Goal: Task Accomplishment & Management: Use online tool/utility

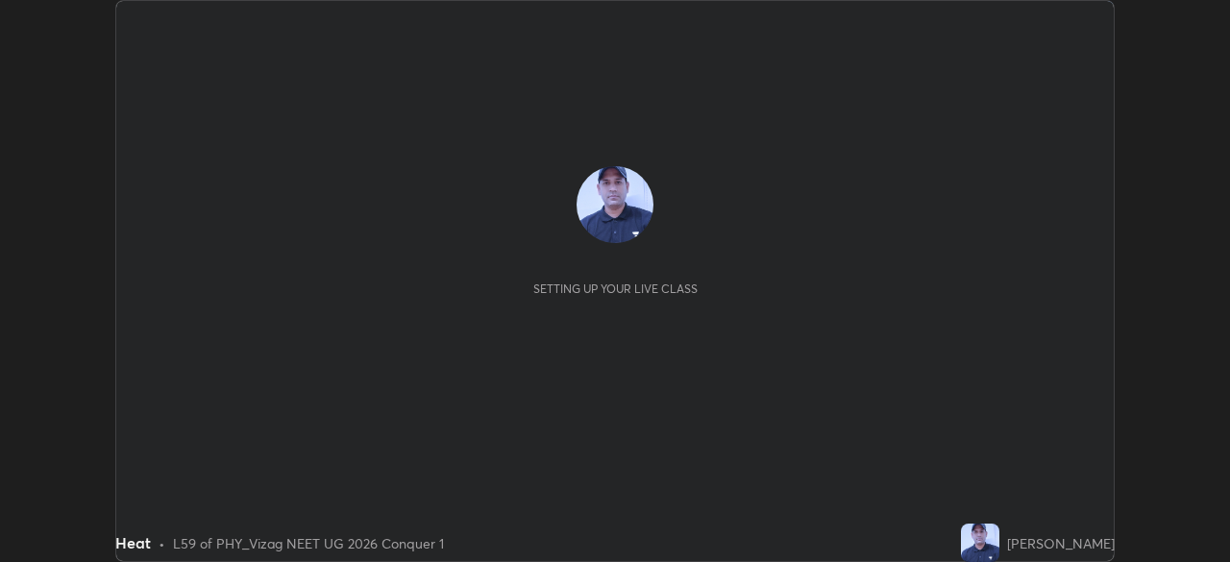
scroll to position [562, 1229]
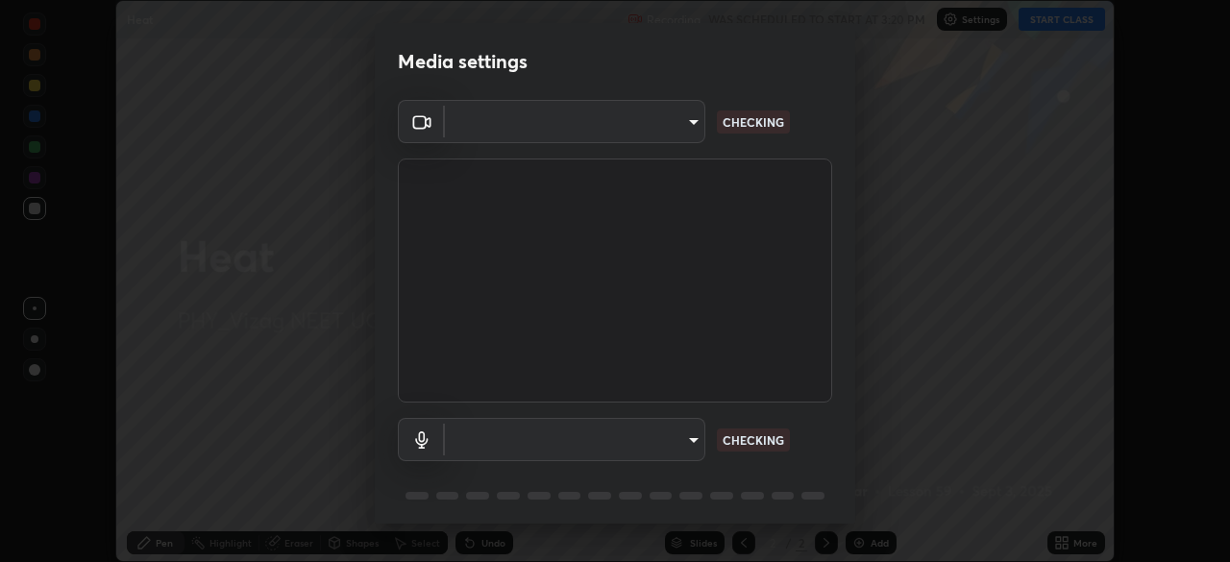
type input "c8c717a453bc6af87d0d9447014eaadff0a6dbce01dab39064dd32f4d5d90c45"
type input "787c22aa0c2ae4f6041953ffcaaf8b244c36bacc6fda4e24a7e9768a8bc8e08a"
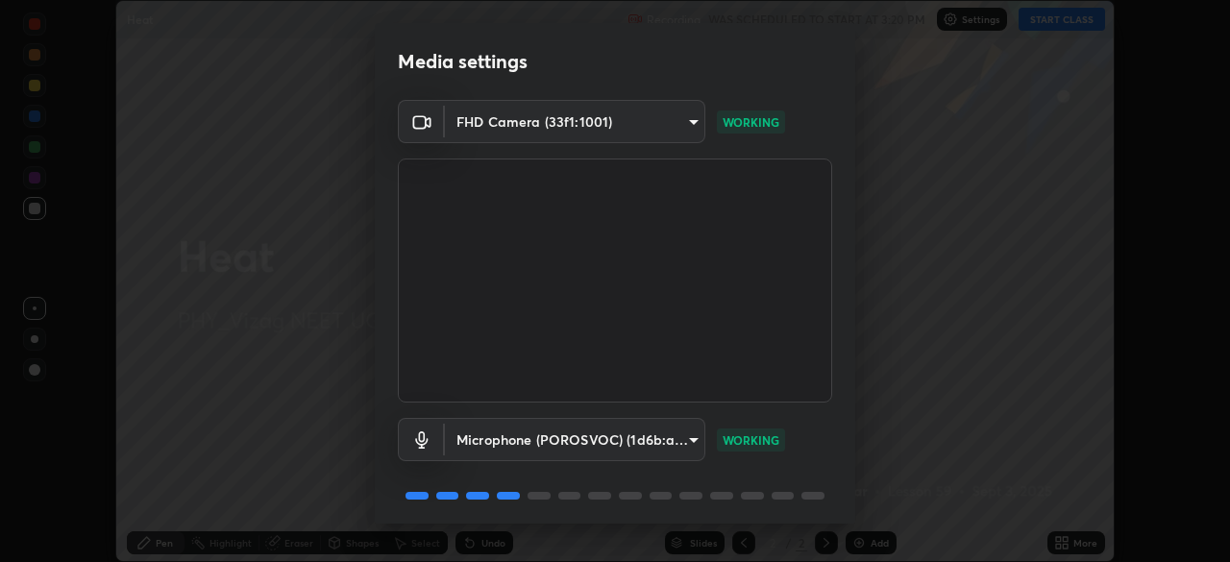
scroll to position [68, 0]
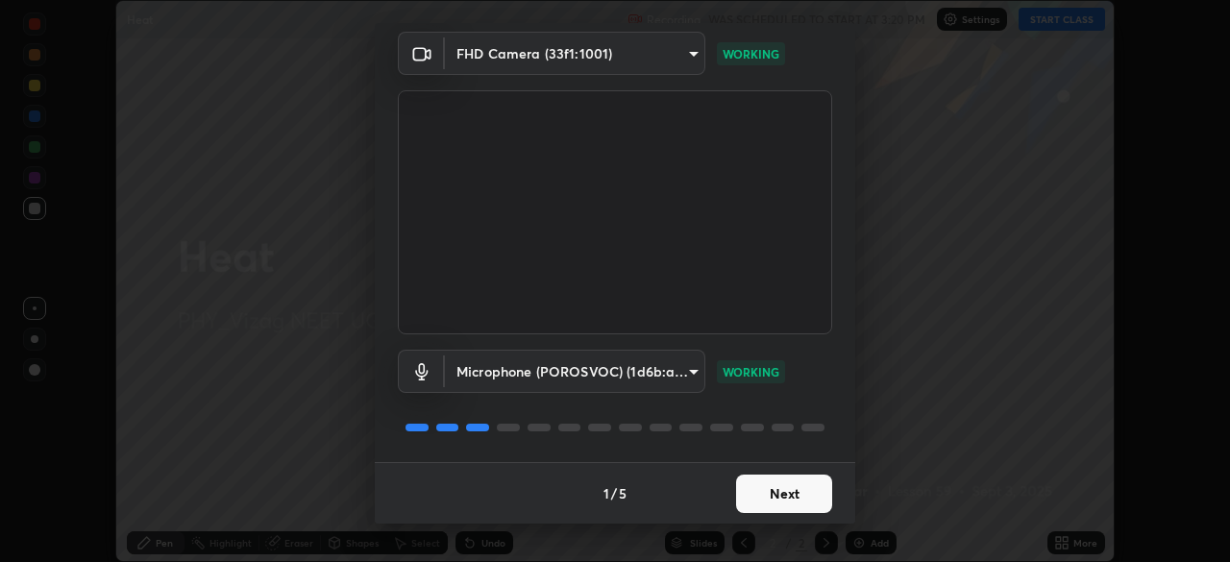
click at [767, 485] on button "Next" at bounding box center [784, 494] width 96 height 38
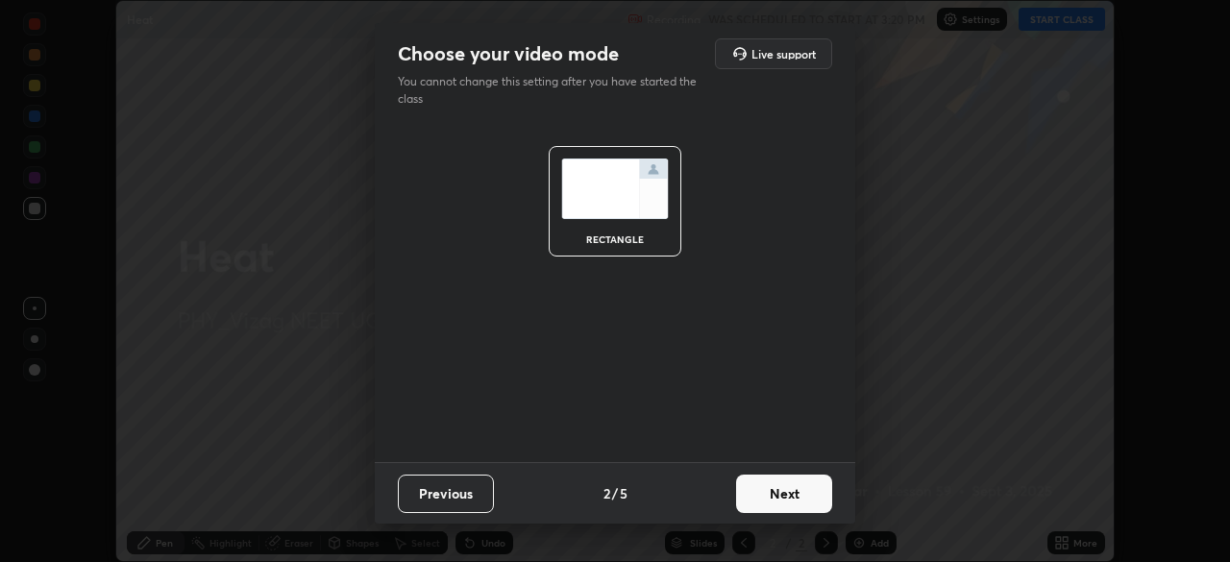
scroll to position [0, 0]
click at [760, 498] on button "Next" at bounding box center [784, 494] width 96 height 38
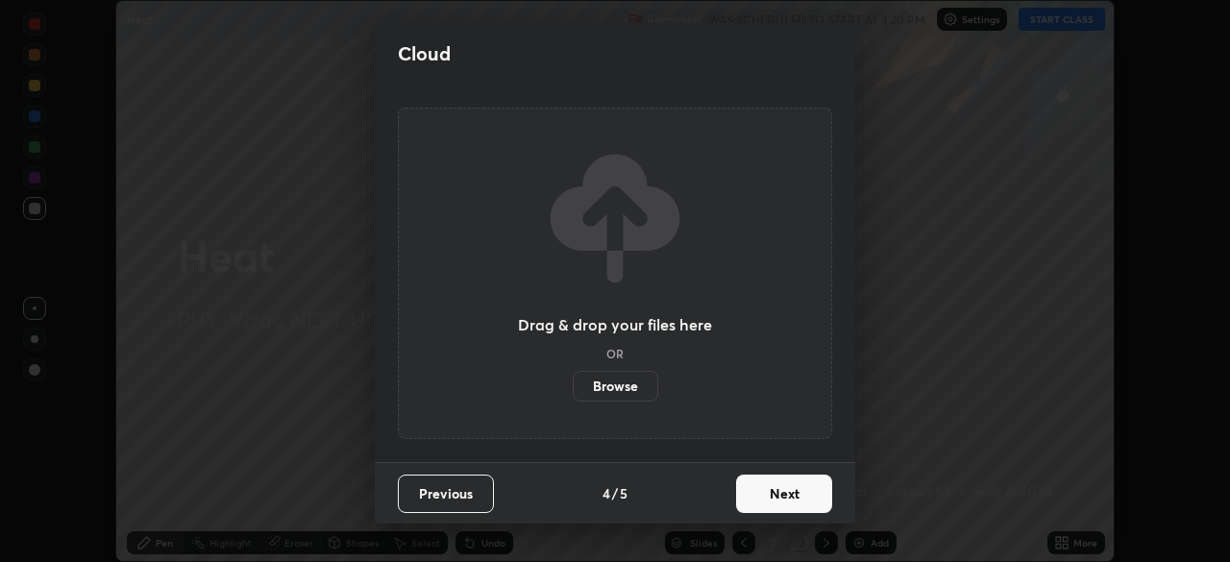
click at [773, 503] on button "Next" at bounding box center [784, 494] width 96 height 38
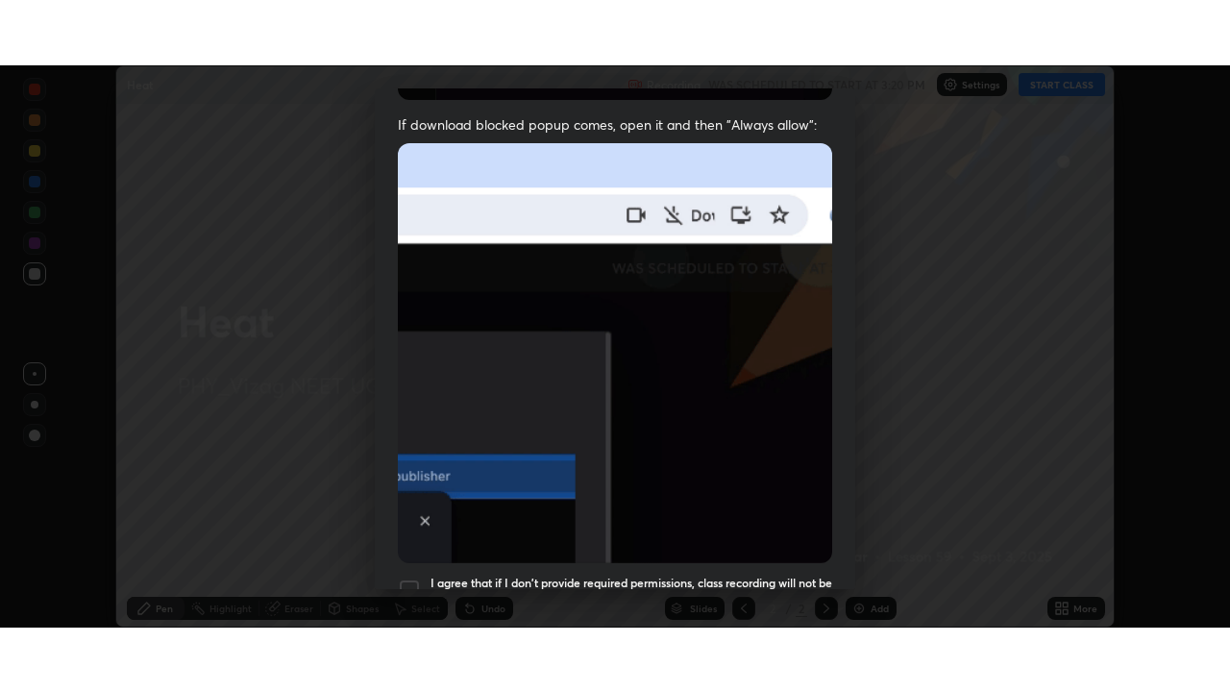
scroll to position [460, 0]
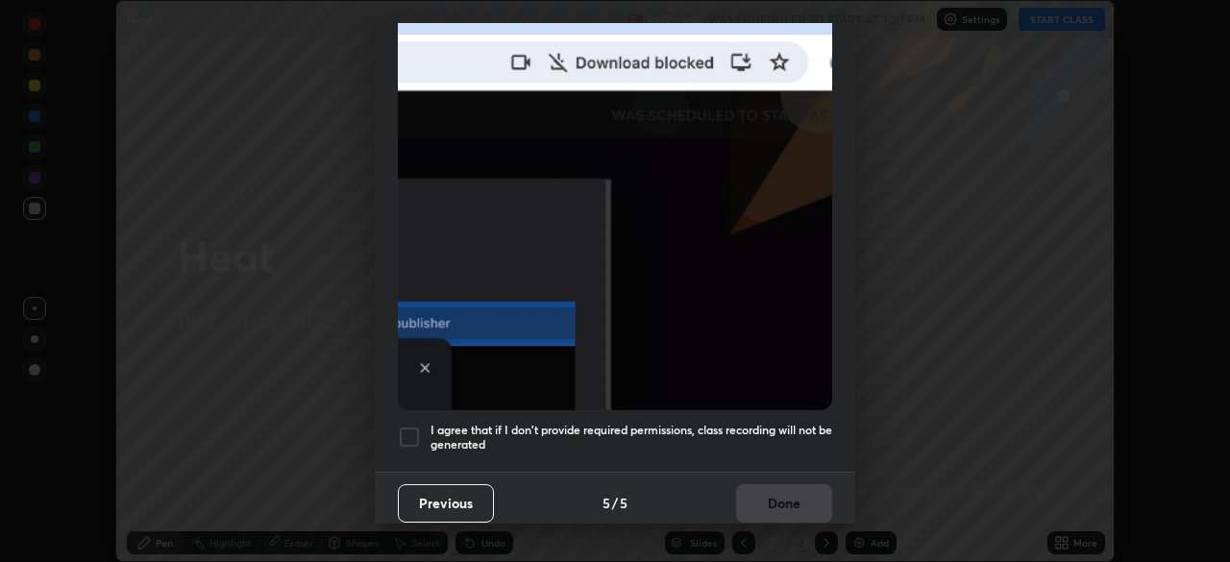
click at [413, 426] on div at bounding box center [409, 437] width 23 height 23
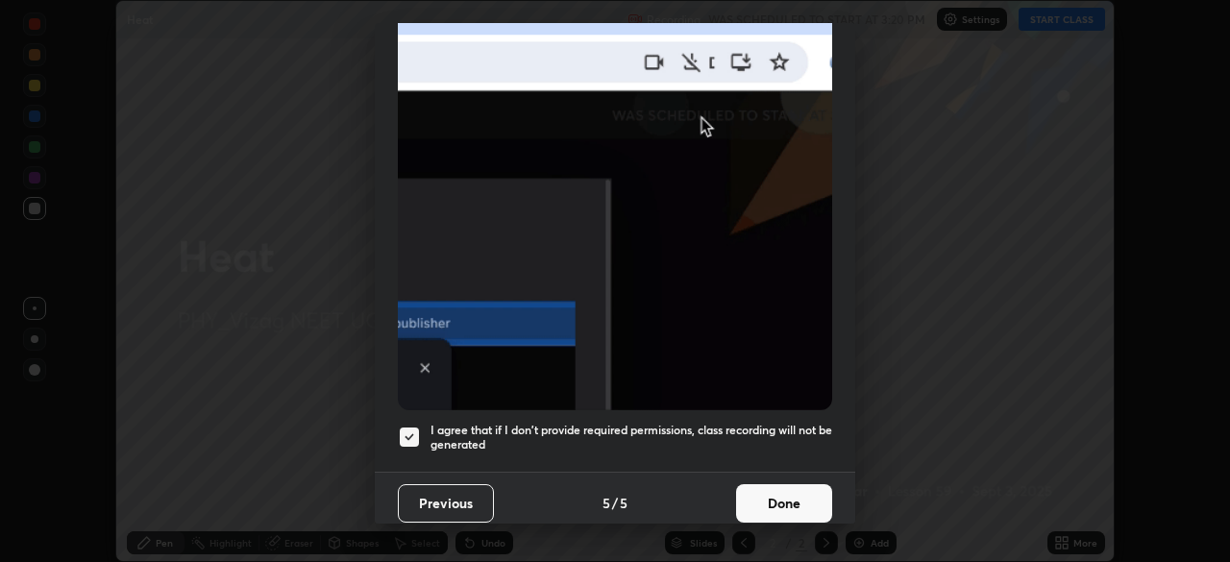
click at [770, 487] on button "Done" at bounding box center [784, 503] width 96 height 38
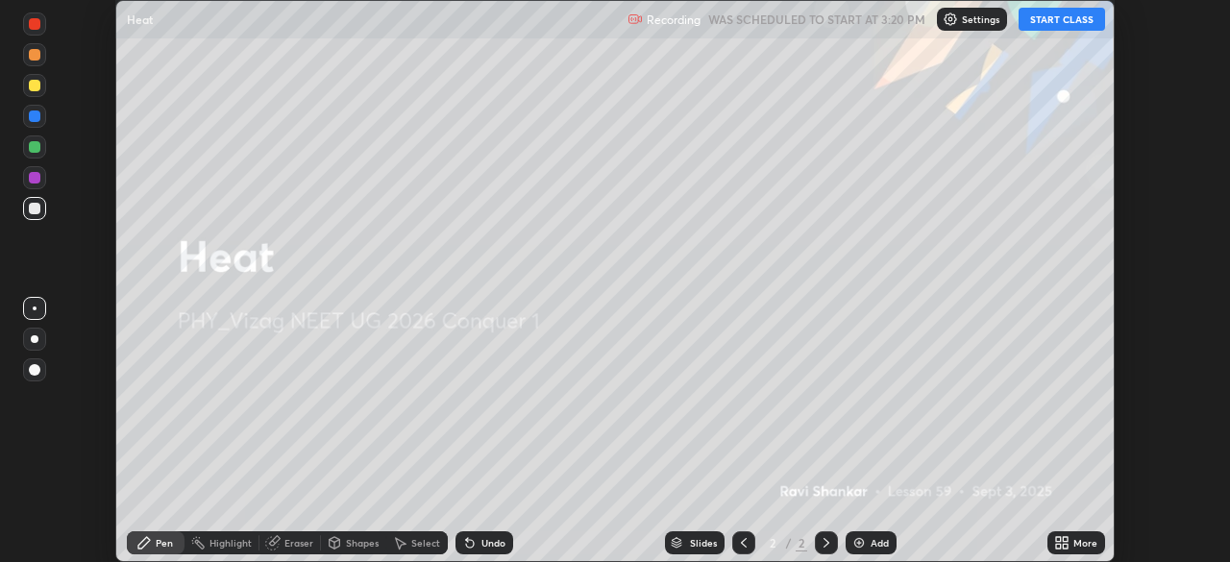
click at [1067, 22] on button "START CLASS" at bounding box center [1062, 19] width 86 height 23
click at [1065, 539] on icon at bounding box center [1065, 539] width 5 height 5
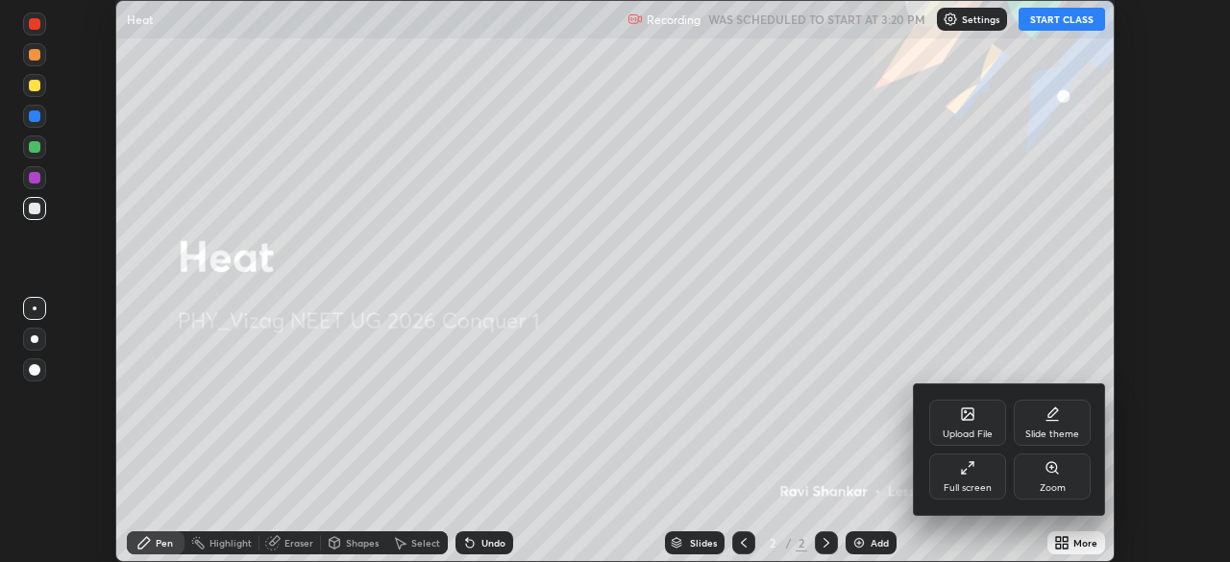
click at [965, 483] on div "Full screen" at bounding box center [968, 488] width 48 height 10
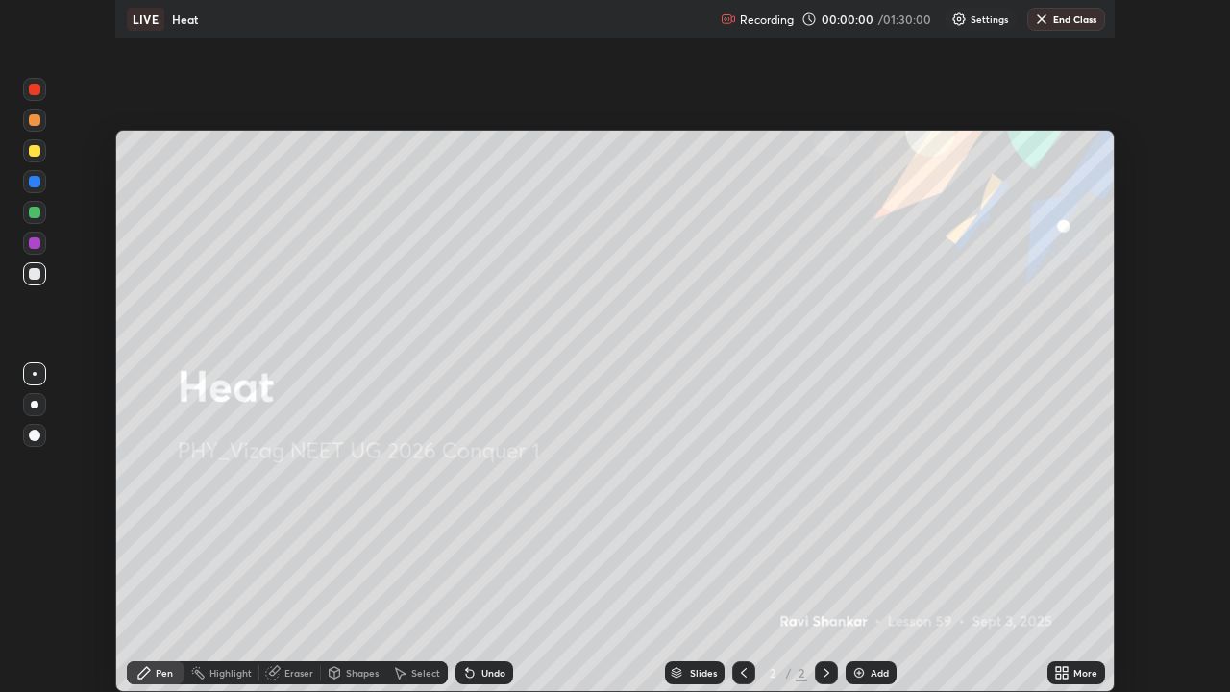
scroll to position [692, 1230]
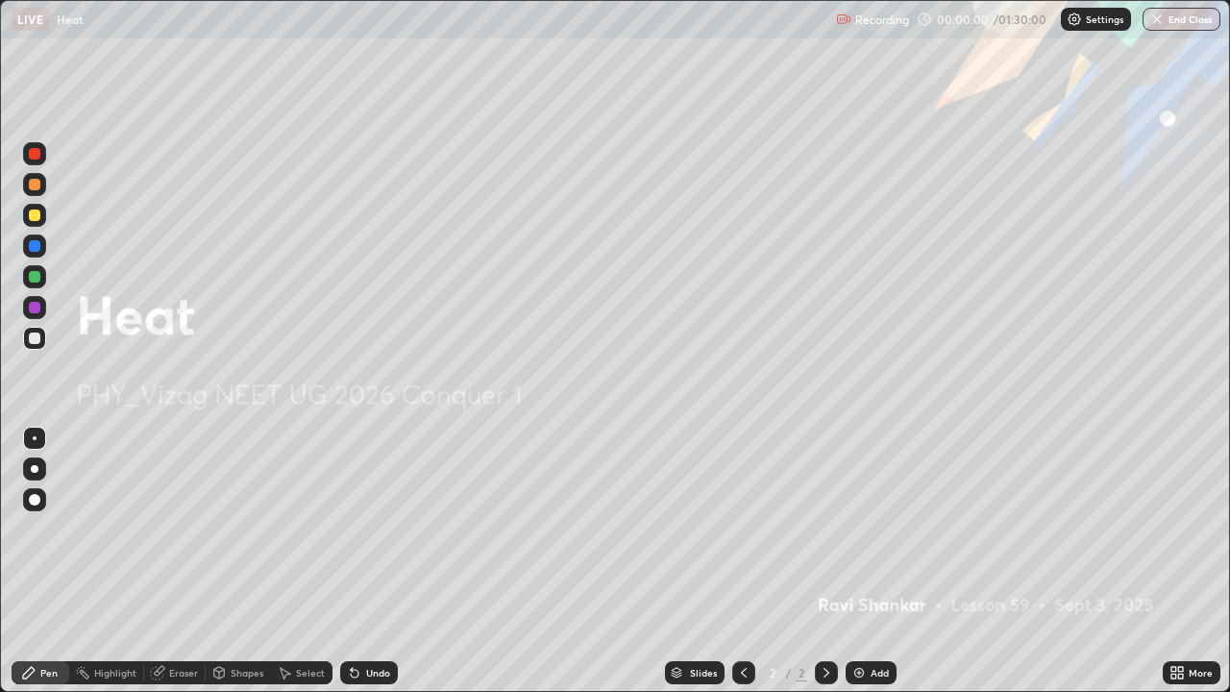
click at [871, 561] on div "Add" at bounding box center [880, 673] width 18 height 10
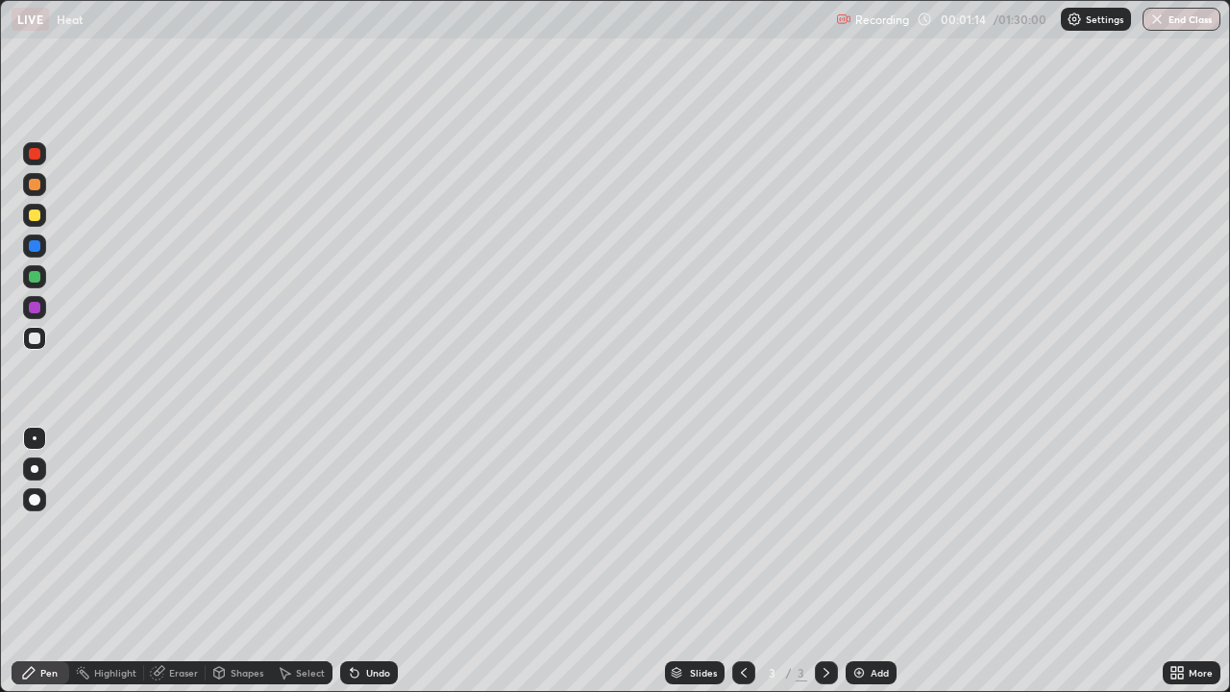
click at [35, 469] on div at bounding box center [35, 469] width 8 height 8
click at [39, 214] on div at bounding box center [35, 216] width 12 height 12
click at [376, 561] on div "Undo" at bounding box center [378, 673] width 24 height 10
click at [359, 561] on div "Undo" at bounding box center [369, 672] width 58 height 23
click at [351, 561] on icon at bounding box center [352, 669] width 2 height 2
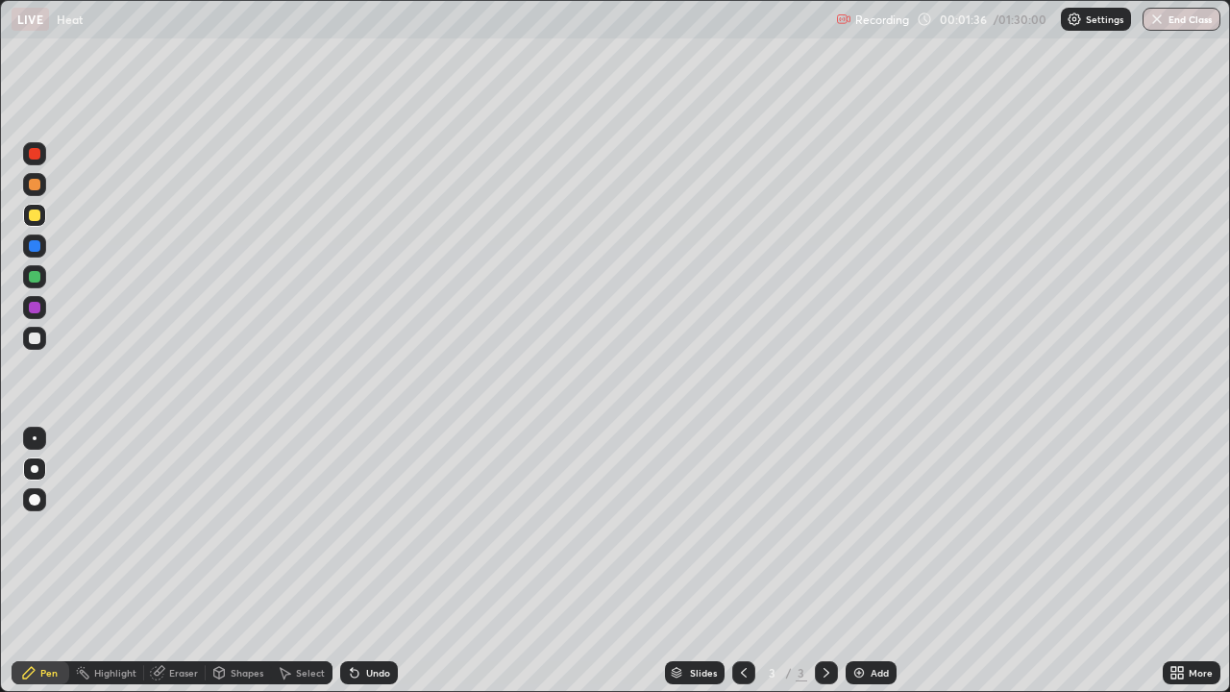
click at [234, 561] on div "Shapes" at bounding box center [247, 673] width 33 height 10
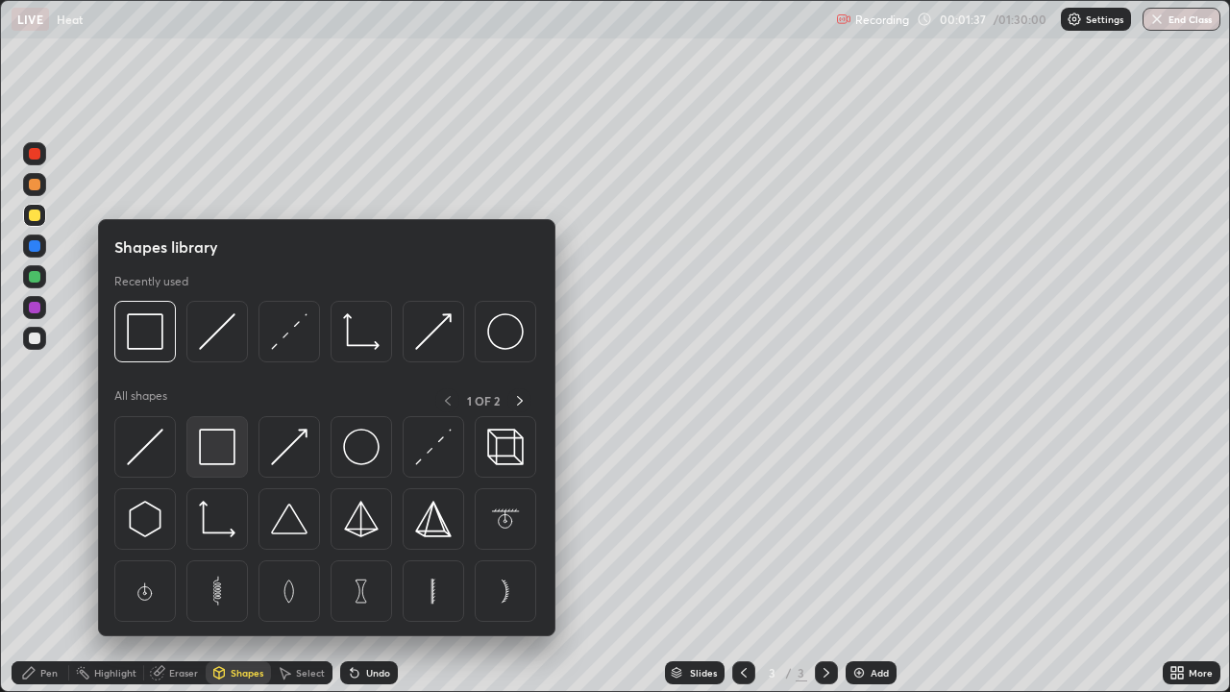
click at [228, 457] on img at bounding box center [217, 447] width 37 height 37
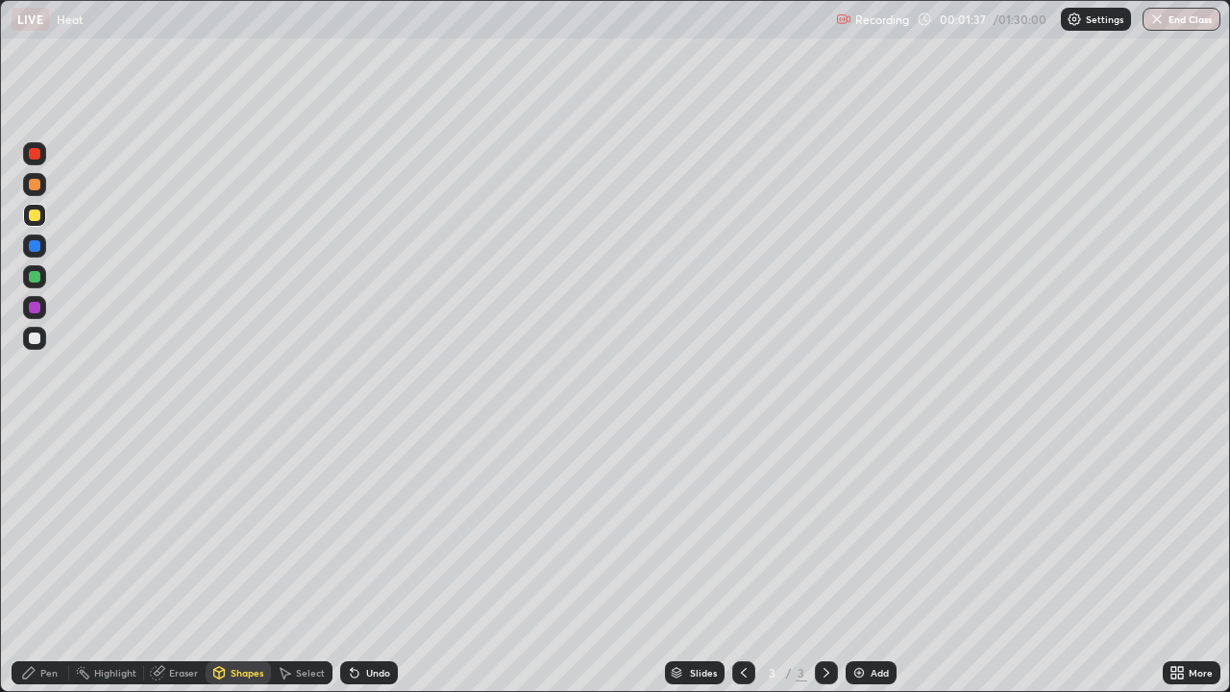
click at [44, 343] on div at bounding box center [34, 338] width 23 height 23
click at [254, 561] on div "Shapes" at bounding box center [238, 672] width 65 height 23
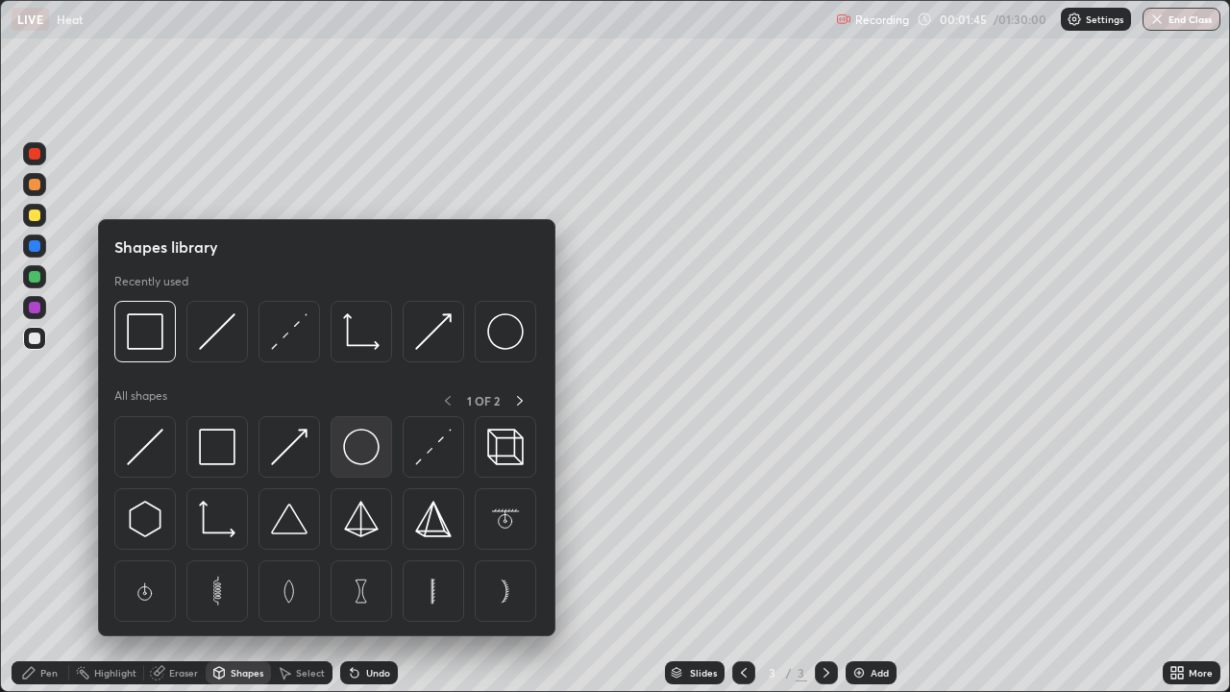
click at [374, 450] on img at bounding box center [361, 447] width 37 height 37
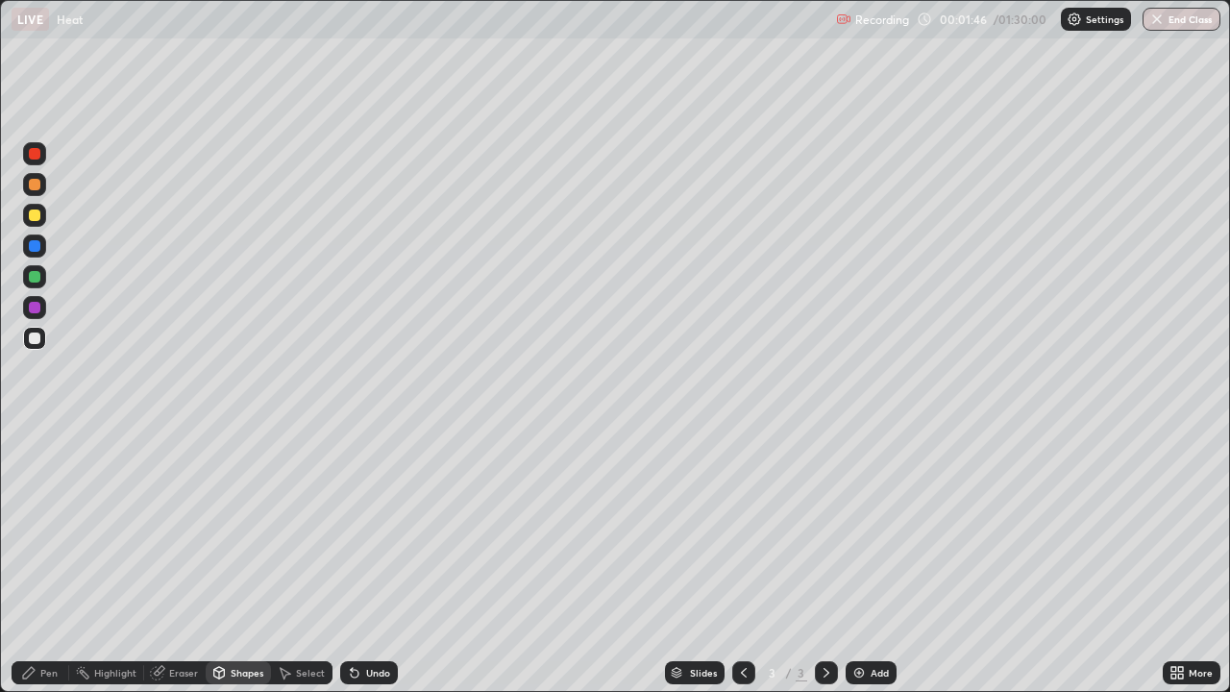
click at [36, 215] on div at bounding box center [35, 216] width 12 height 12
click at [231, 561] on div "Shapes" at bounding box center [247, 673] width 33 height 10
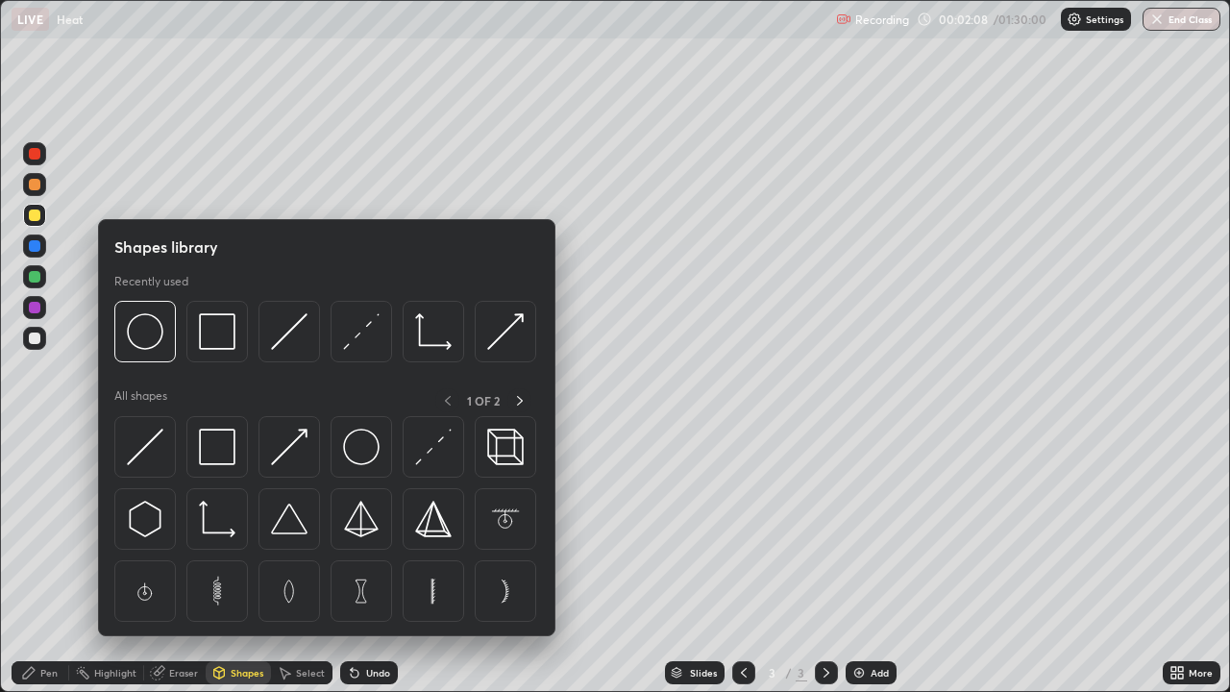
click at [36, 561] on div "Pen" at bounding box center [41, 672] width 58 height 23
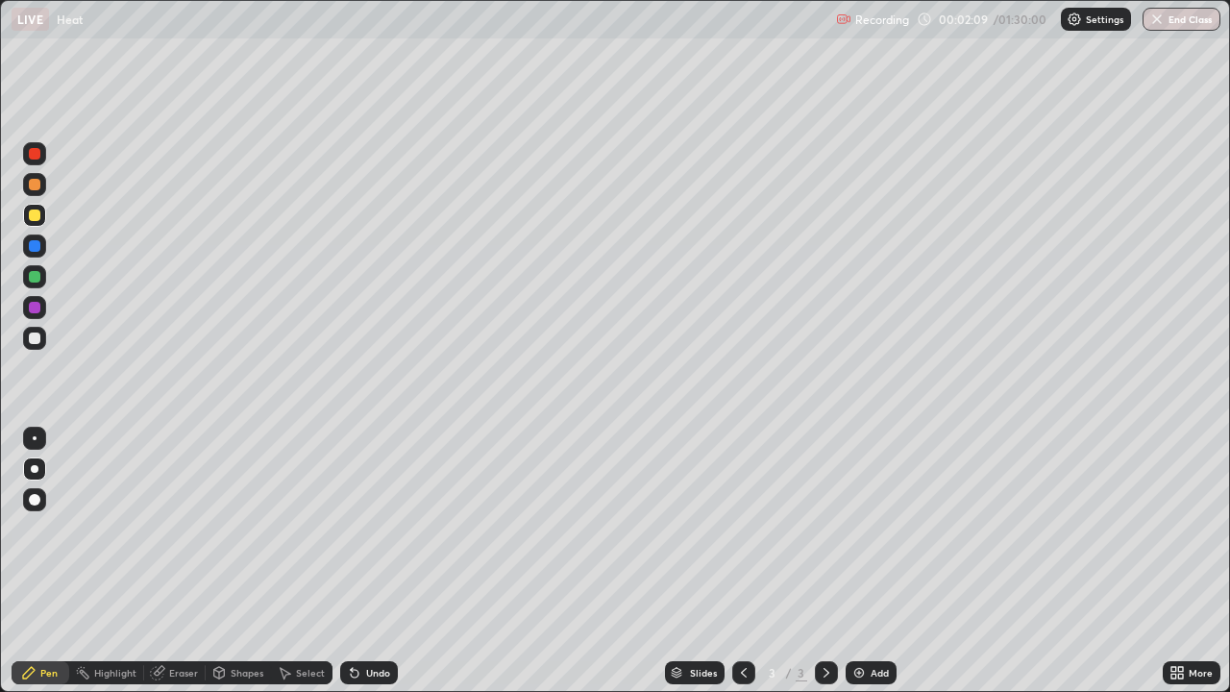
click at [233, 561] on div "Shapes" at bounding box center [238, 672] width 65 height 23
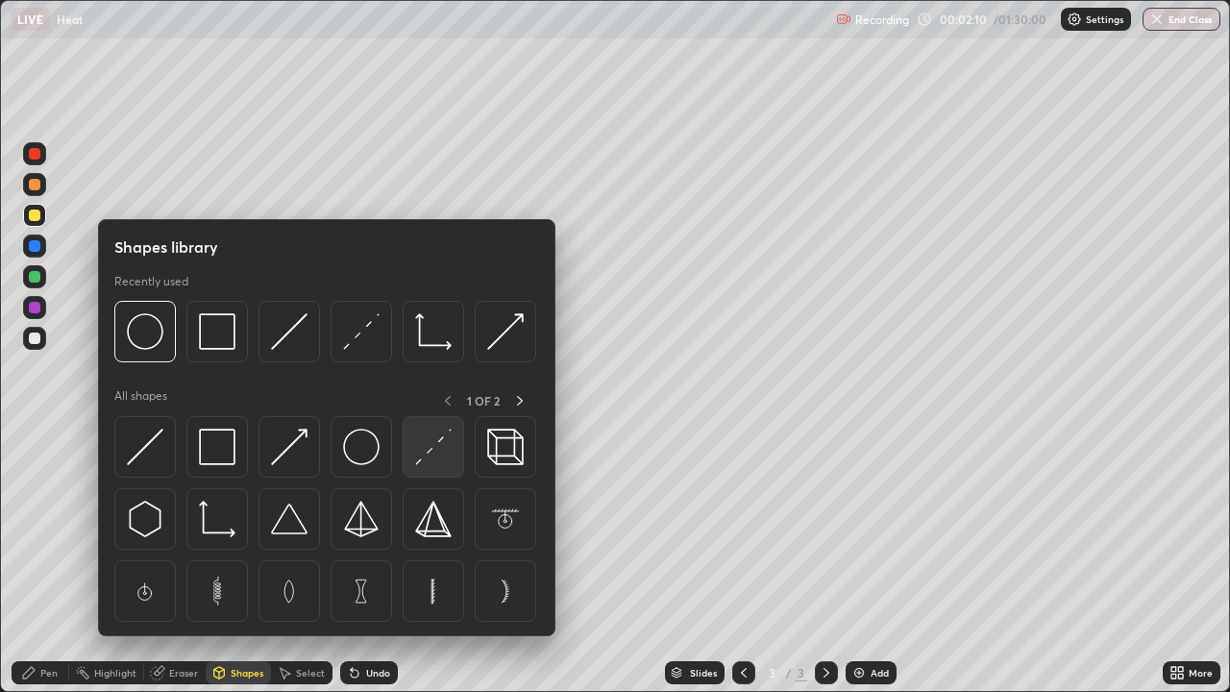
click at [432, 451] on img at bounding box center [433, 447] width 37 height 37
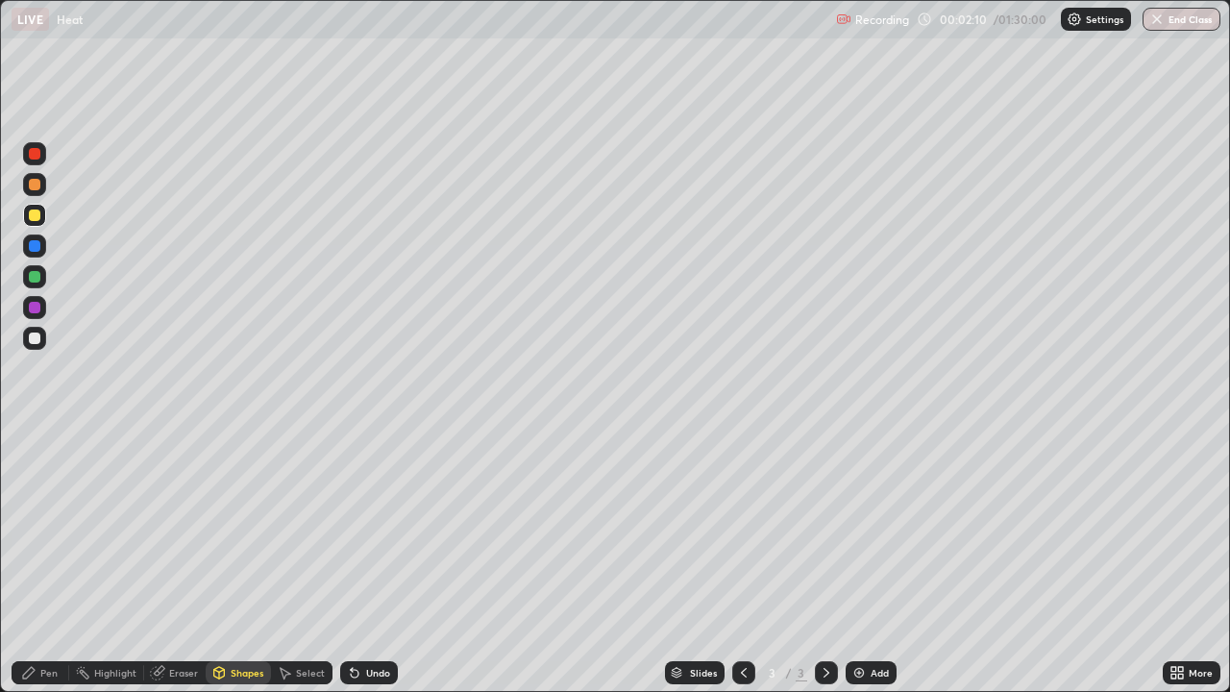
click at [37, 312] on div at bounding box center [35, 308] width 12 height 12
click at [52, 561] on div "Pen" at bounding box center [48, 673] width 17 height 10
click at [36, 338] on div at bounding box center [35, 339] width 12 height 12
click at [42, 215] on div at bounding box center [34, 215] width 23 height 23
click at [33, 307] on div at bounding box center [35, 308] width 12 height 12
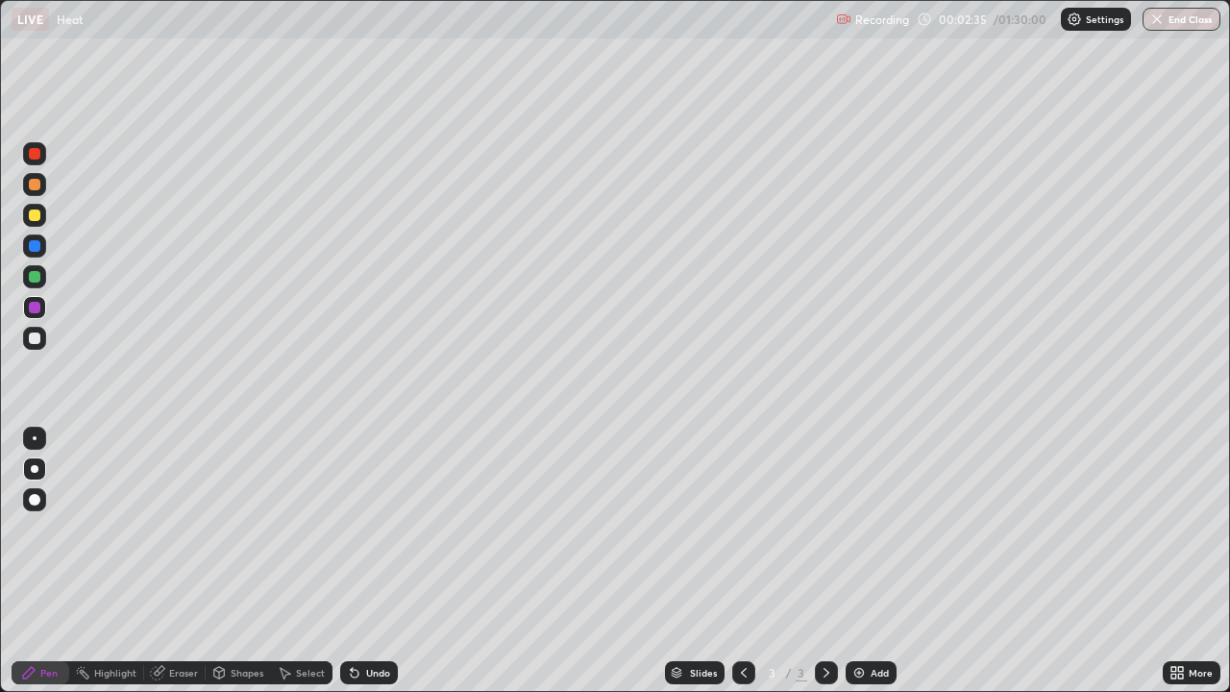
click at [30, 275] on div at bounding box center [35, 277] width 12 height 12
click at [237, 561] on div "Shapes" at bounding box center [238, 672] width 65 height 23
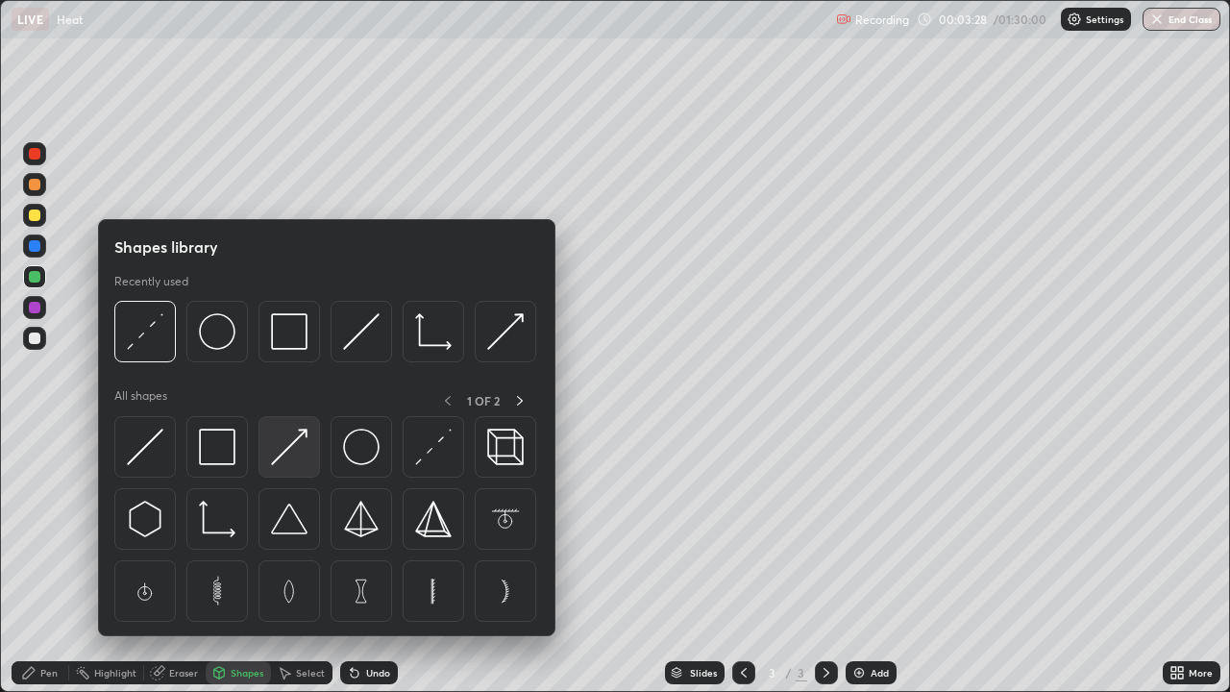
click at [296, 456] on img at bounding box center [289, 447] width 37 height 37
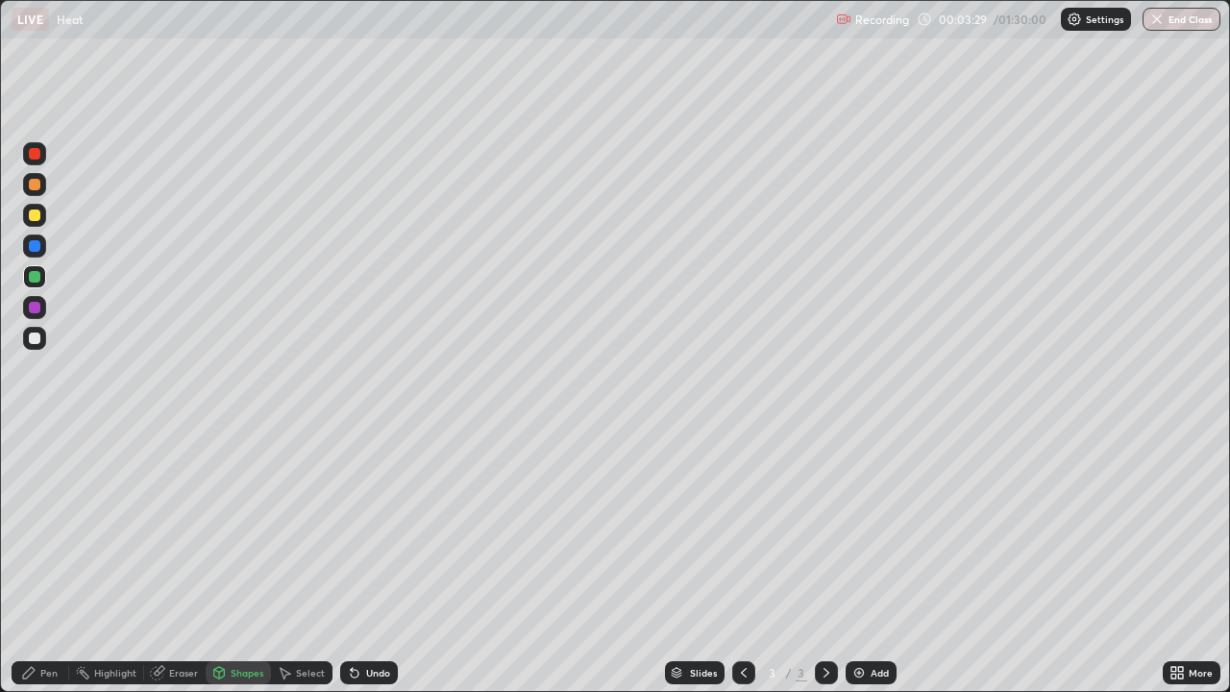
click at [35, 155] on div at bounding box center [35, 154] width 12 height 12
click at [44, 561] on div "Pen" at bounding box center [41, 672] width 58 height 23
click at [37, 279] on div at bounding box center [35, 277] width 12 height 12
click at [33, 336] on div at bounding box center [35, 339] width 12 height 12
click at [241, 561] on div "Shapes" at bounding box center [247, 673] width 33 height 10
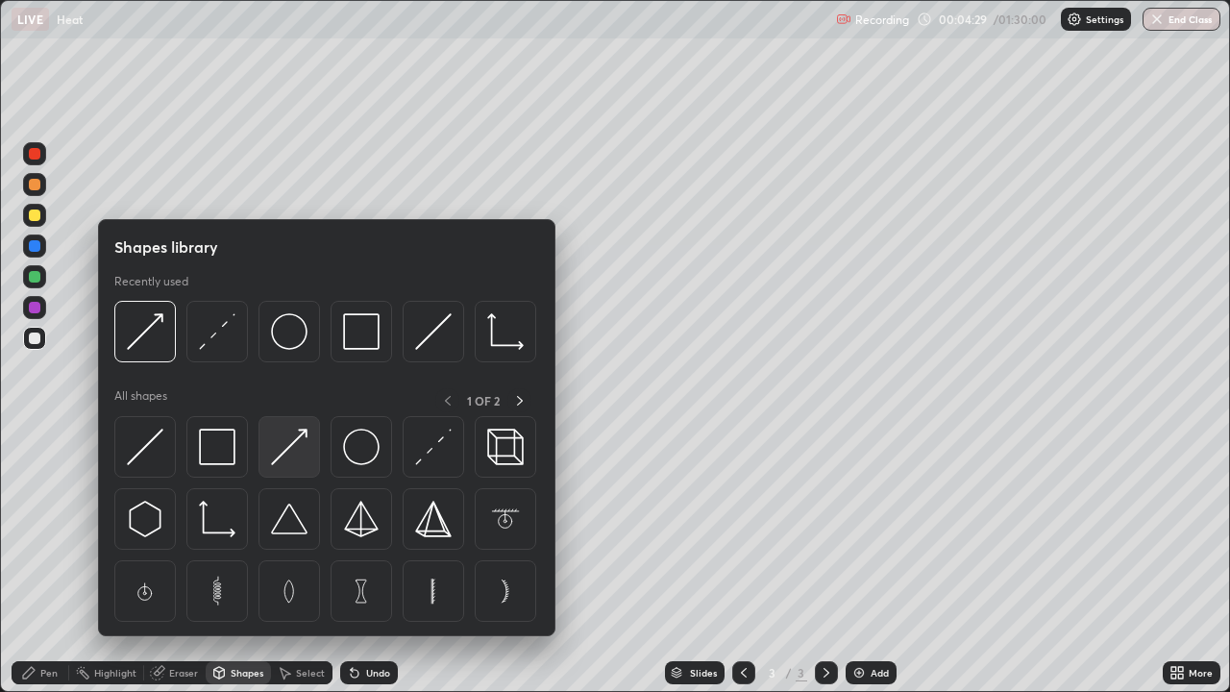
click at [305, 450] on img at bounding box center [289, 447] width 37 height 37
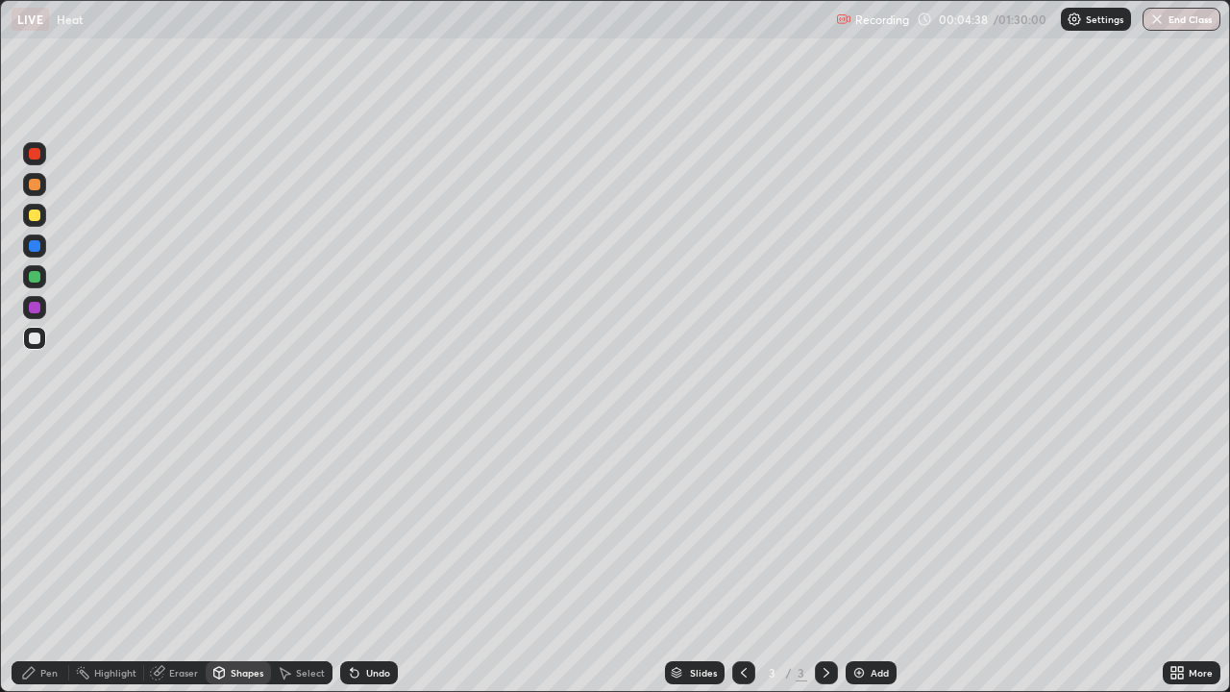
click at [39, 561] on div "Pen" at bounding box center [41, 672] width 58 height 23
click at [238, 561] on div "Shapes" at bounding box center [247, 673] width 33 height 10
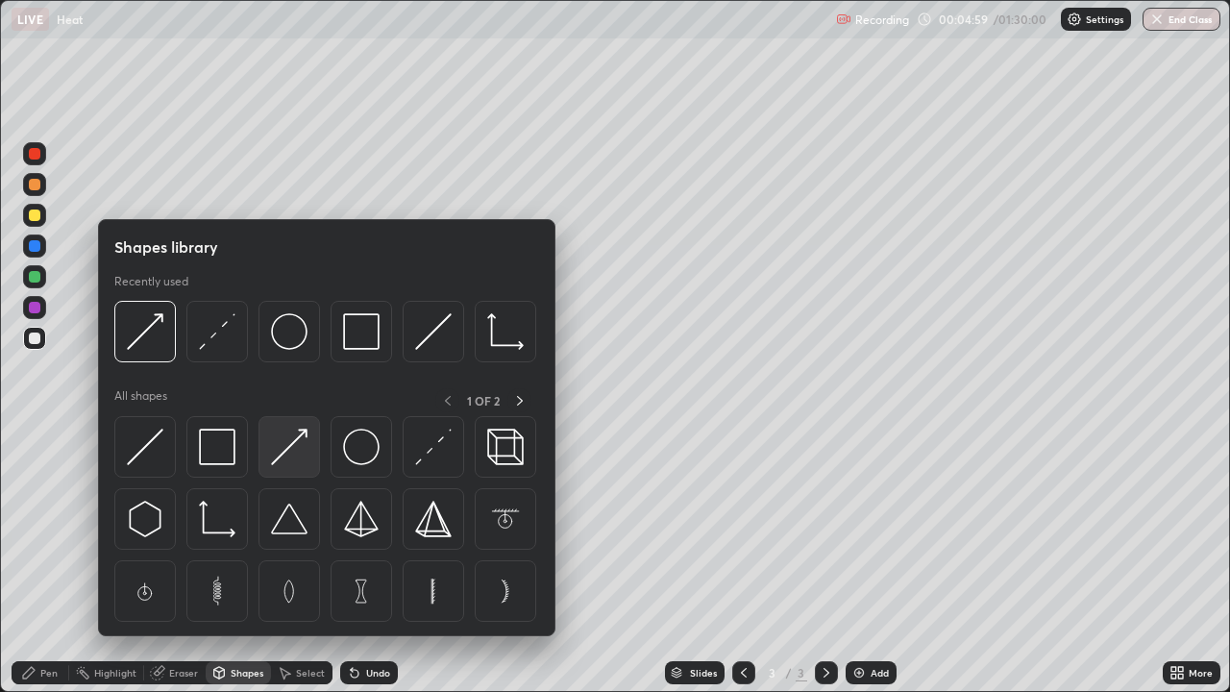
click at [301, 452] on img at bounding box center [289, 447] width 37 height 37
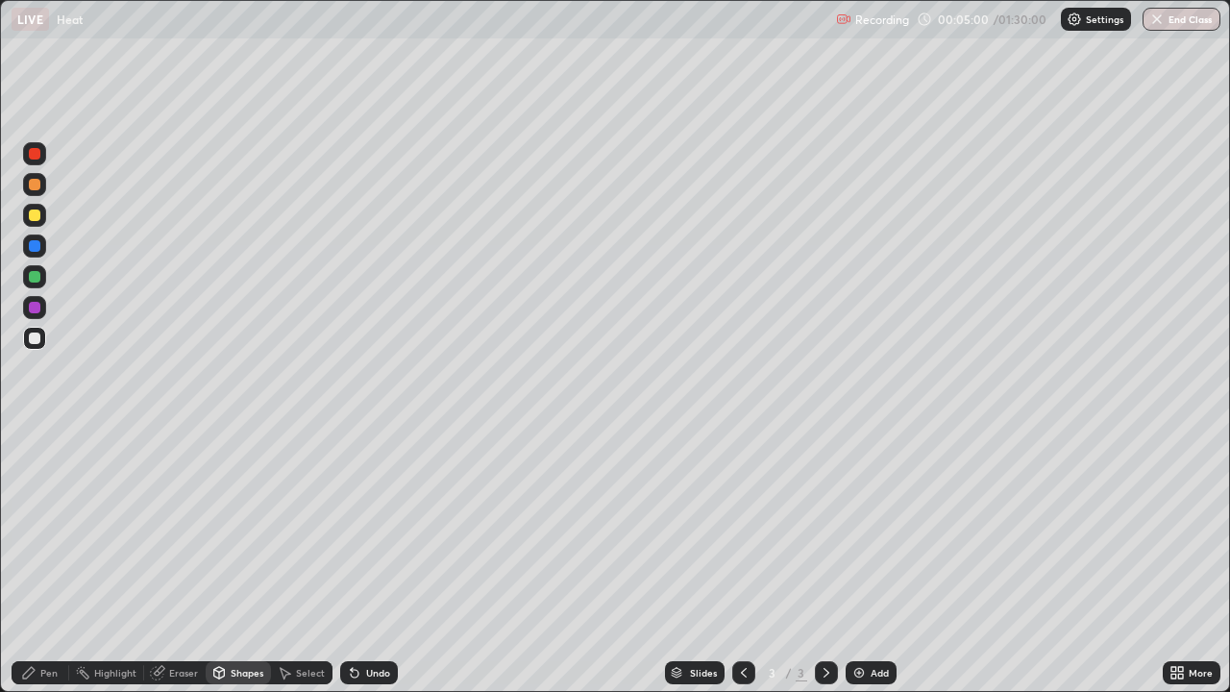
click at [36, 185] on div at bounding box center [35, 185] width 12 height 12
click at [49, 561] on div "Pen" at bounding box center [48, 673] width 17 height 10
click at [257, 561] on div "Shapes" at bounding box center [247, 673] width 33 height 10
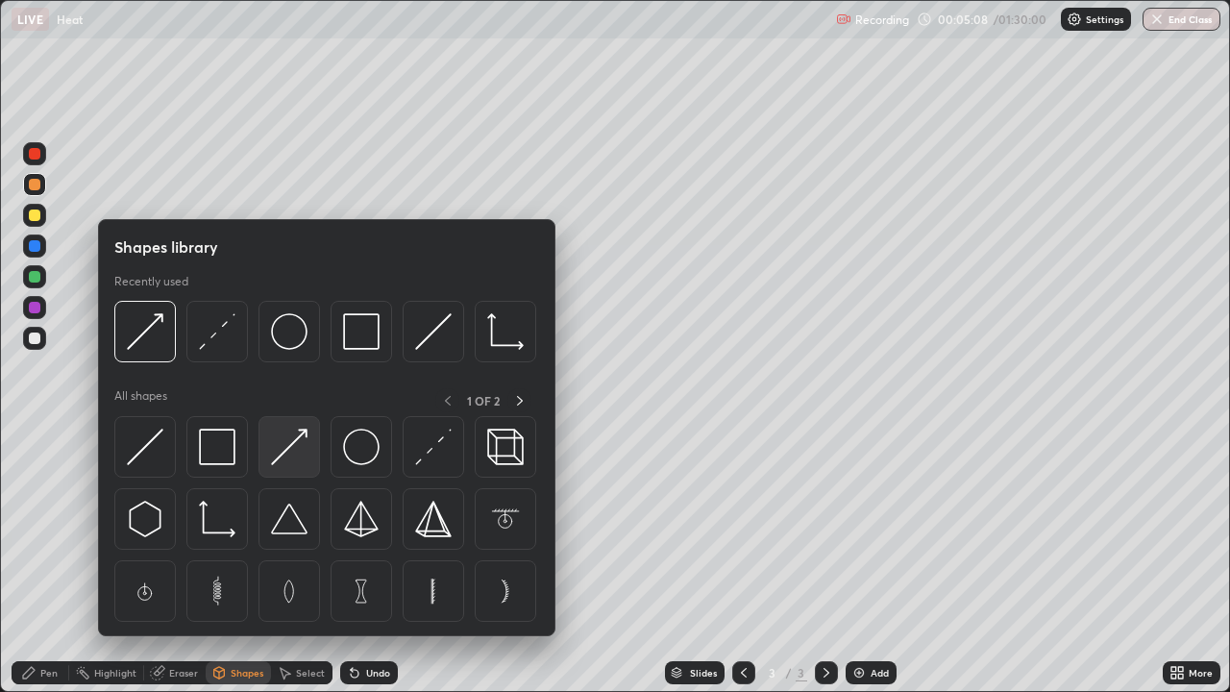
click at [311, 459] on div at bounding box center [290, 447] width 62 height 62
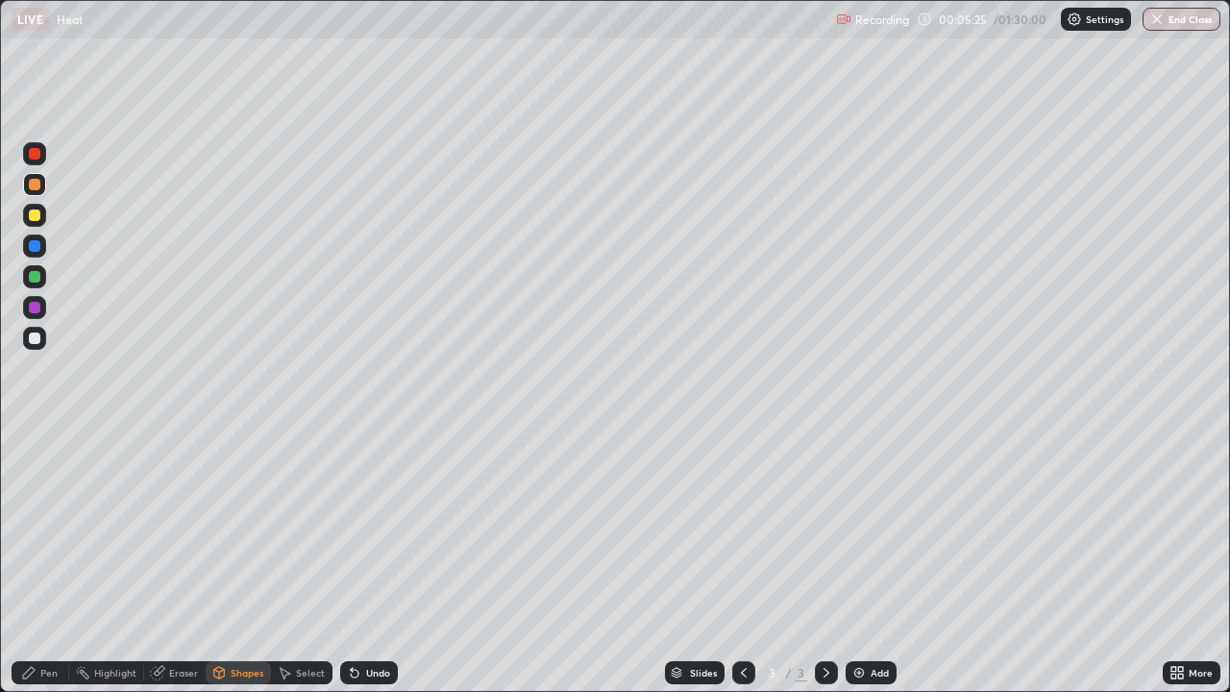
click at [52, 561] on div "Pen" at bounding box center [48, 673] width 17 height 10
click at [252, 561] on div "Shapes" at bounding box center [247, 673] width 33 height 10
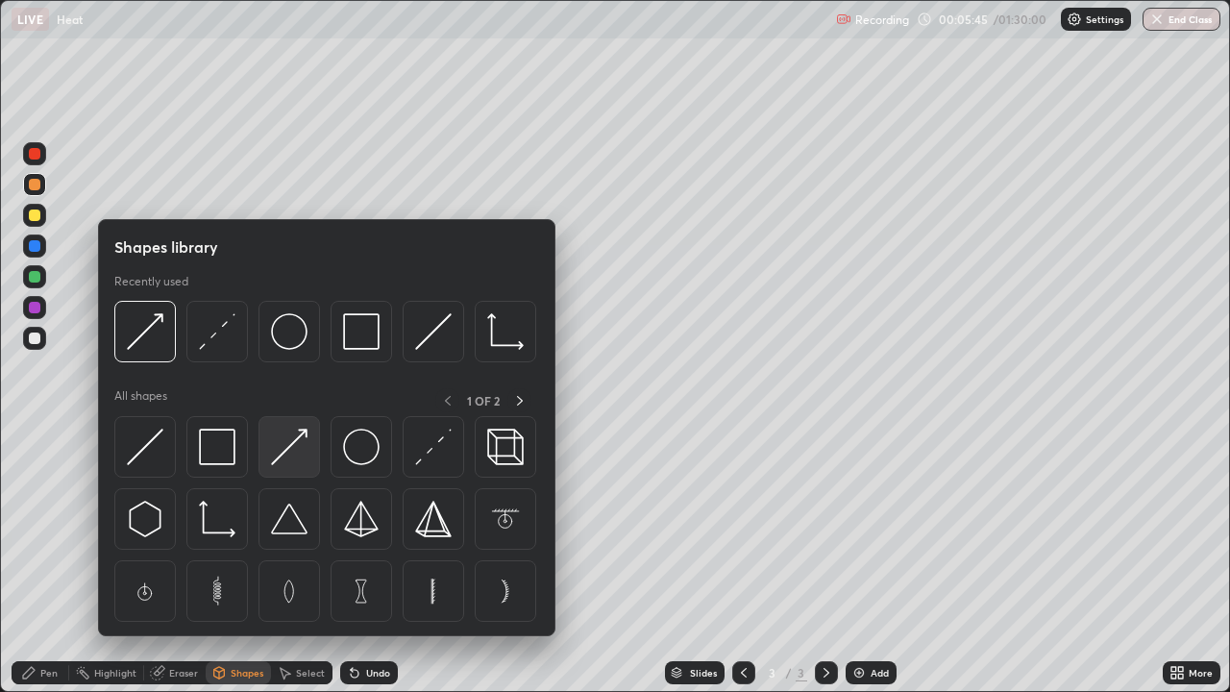
click at [298, 455] on img at bounding box center [289, 447] width 37 height 37
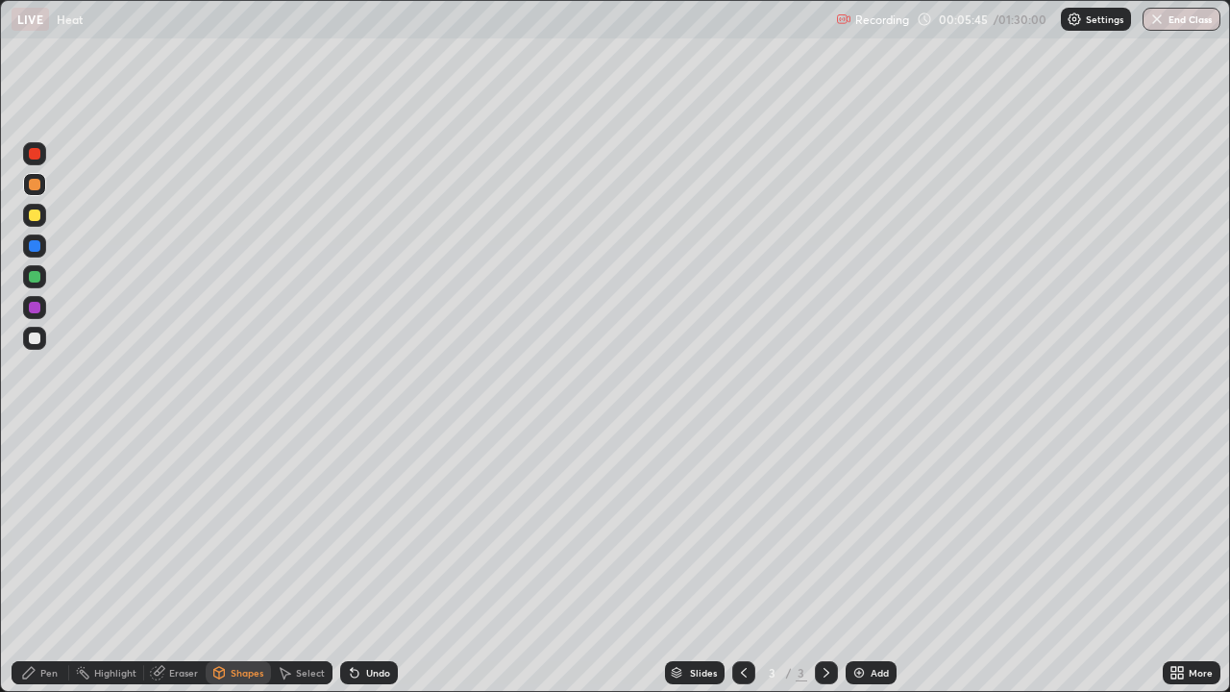
click at [41, 248] on div at bounding box center [34, 245] width 23 height 23
click at [52, 561] on div "Pen" at bounding box center [48, 673] width 17 height 10
click at [255, 561] on div "Shapes" at bounding box center [247, 673] width 33 height 10
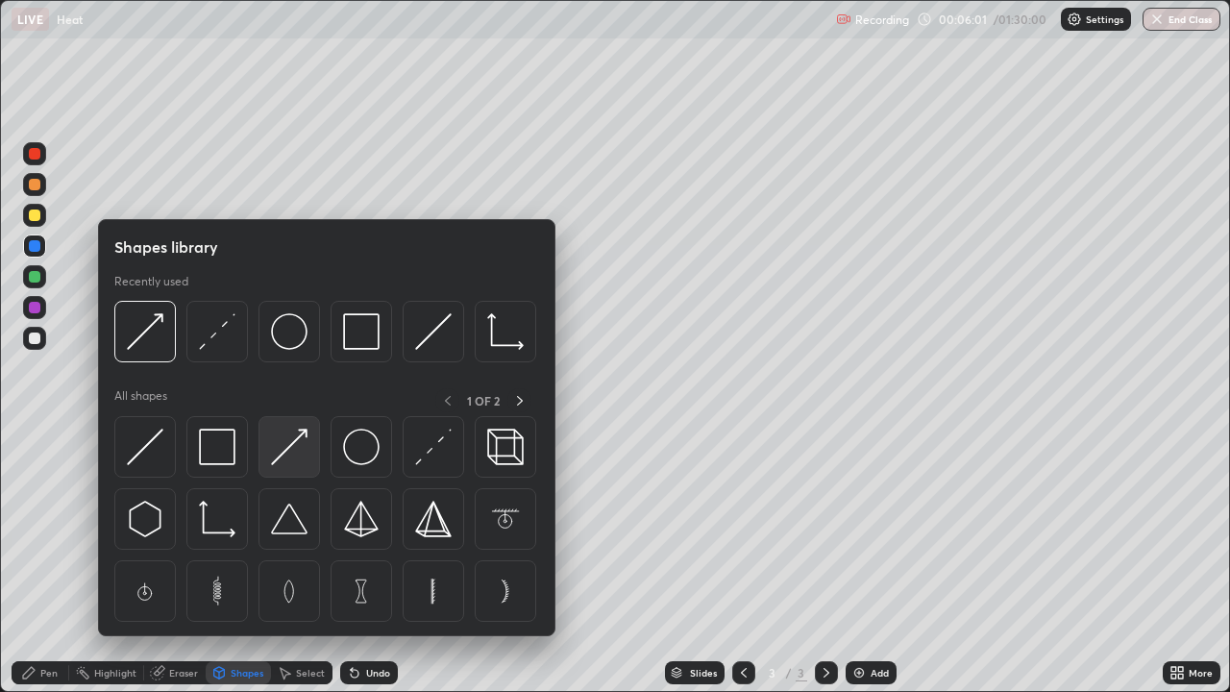
click at [290, 456] on img at bounding box center [289, 447] width 37 height 37
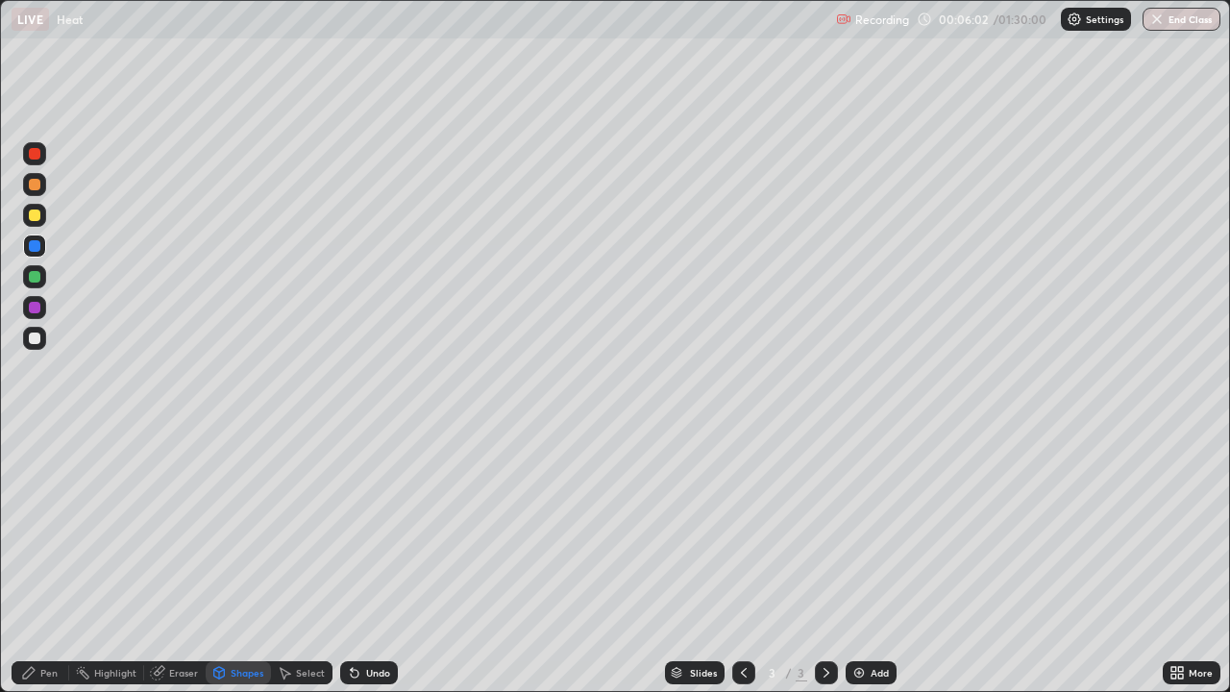
click at [42, 184] on div at bounding box center [34, 184] width 23 height 23
click at [52, 561] on div "Pen" at bounding box center [48, 673] width 17 height 10
click at [37, 278] on div at bounding box center [35, 277] width 12 height 12
click at [37, 338] on div at bounding box center [35, 339] width 12 height 12
click at [365, 561] on div "Undo" at bounding box center [369, 672] width 58 height 23
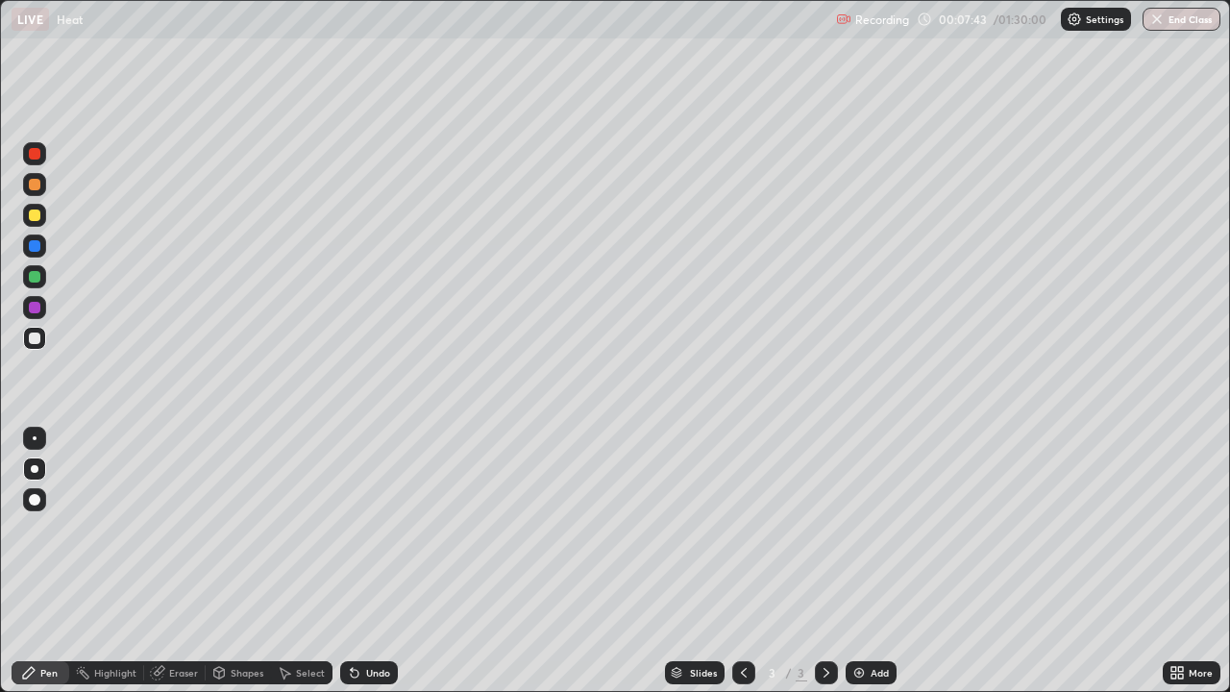
click at [249, 561] on div "Shapes" at bounding box center [247, 673] width 33 height 10
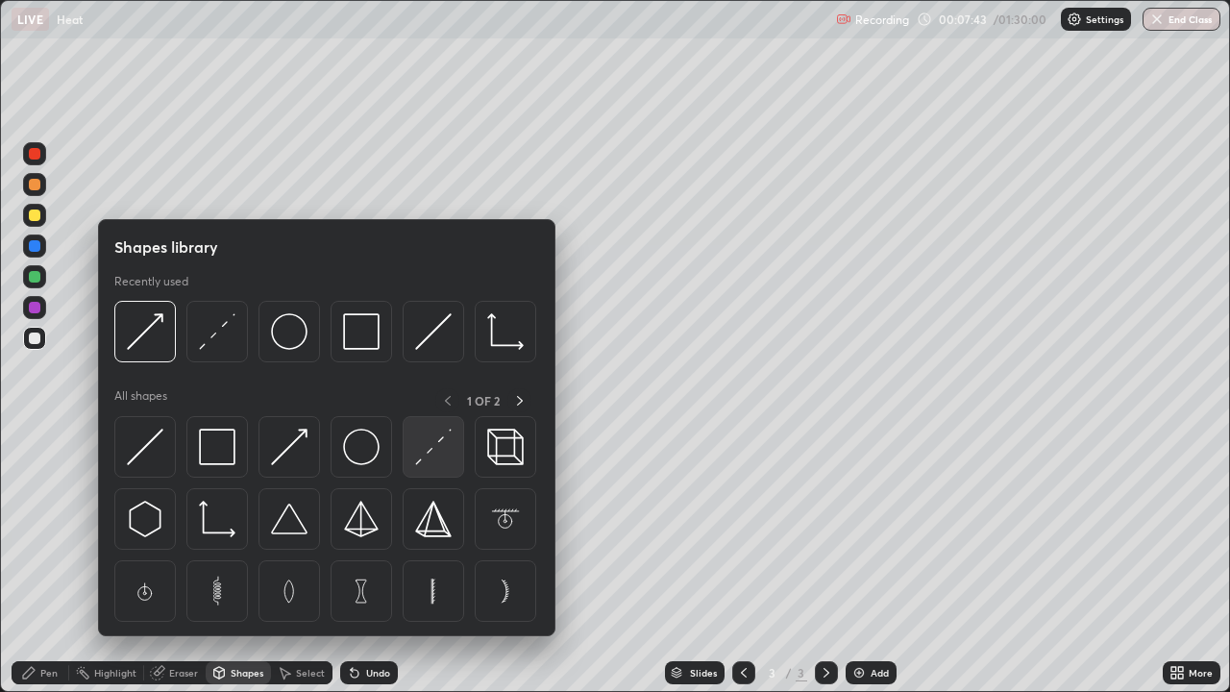
click at [435, 455] on img at bounding box center [433, 447] width 37 height 37
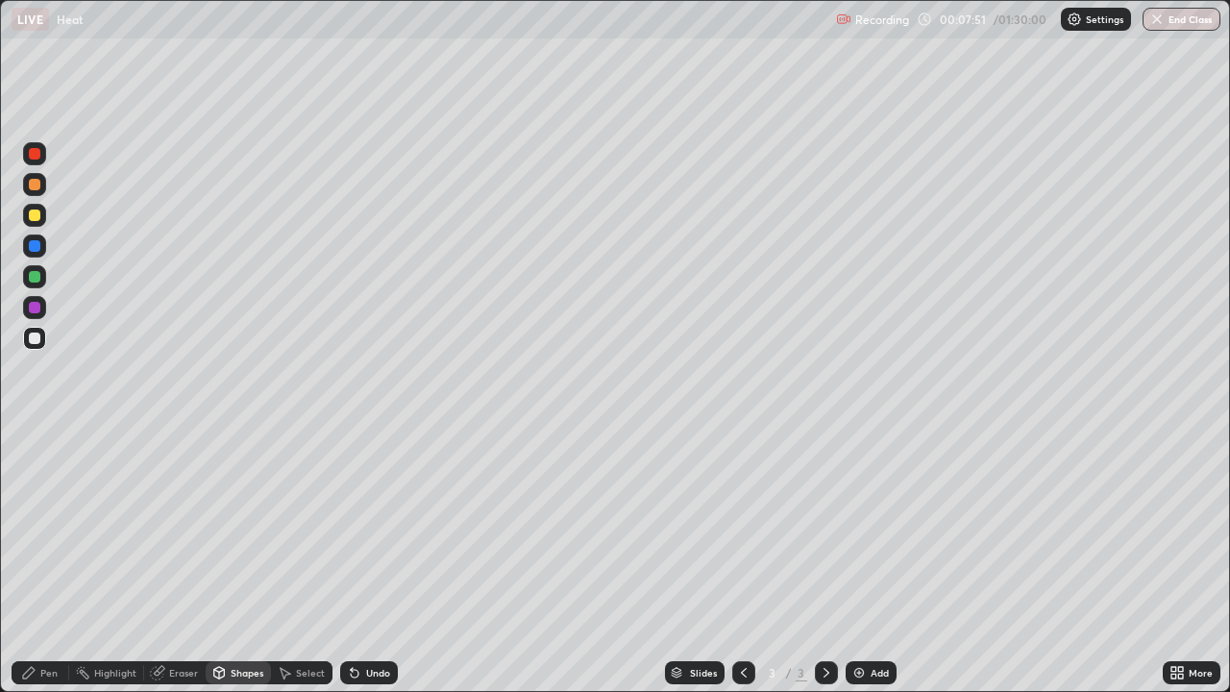
click at [254, 561] on div "Shapes" at bounding box center [238, 672] width 65 height 23
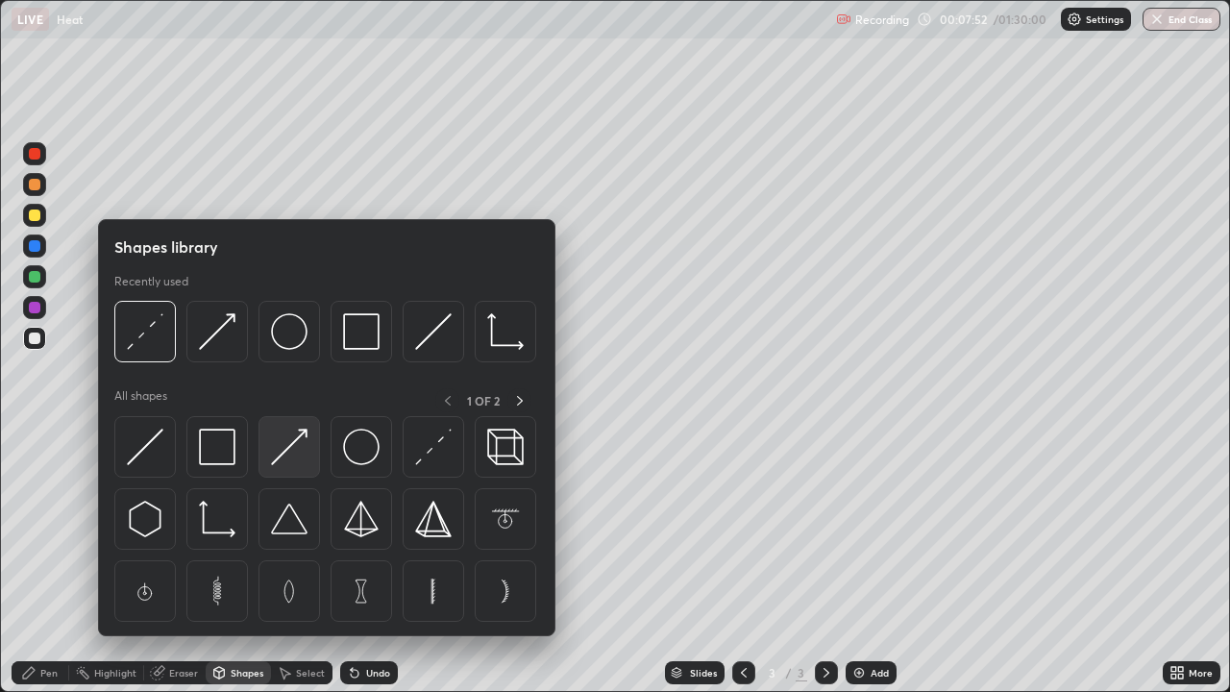
click at [308, 454] on img at bounding box center [289, 447] width 37 height 37
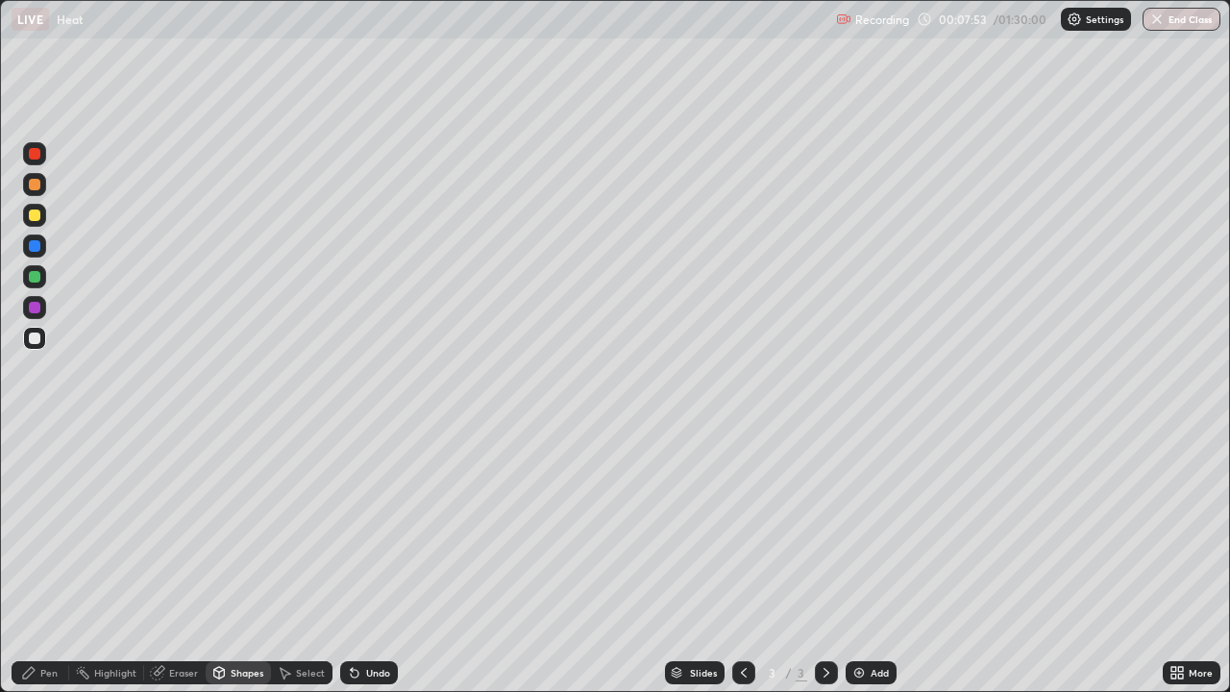
click at [37, 186] on div at bounding box center [35, 185] width 12 height 12
click at [36, 153] on div at bounding box center [35, 154] width 12 height 12
click at [65, 561] on div "Pen" at bounding box center [41, 672] width 58 height 23
click at [41, 218] on div at bounding box center [34, 215] width 23 height 23
click at [865, 561] on div "Add" at bounding box center [871, 672] width 51 height 23
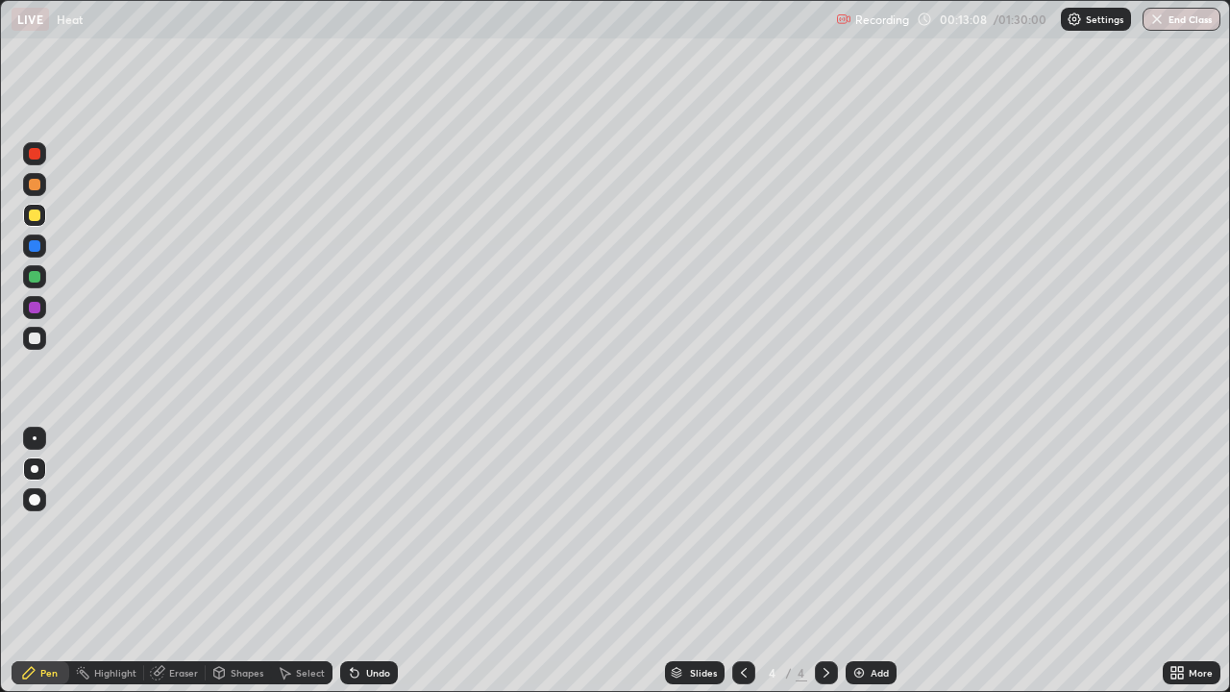
click at [39, 333] on div at bounding box center [34, 338] width 23 height 23
click at [37, 211] on div at bounding box center [35, 216] width 12 height 12
click at [741, 561] on icon at bounding box center [744, 673] width 6 height 10
click at [247, 561] on div "Shapes" at bounding box center [247, 673] width 33 height 10
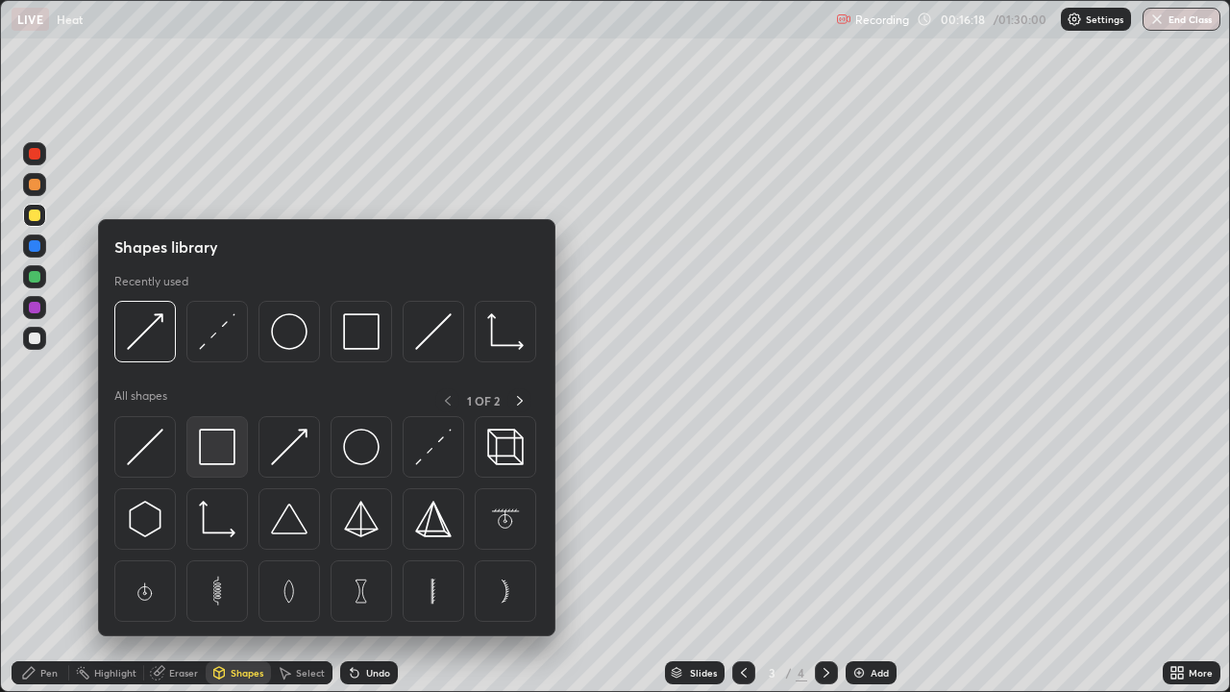
click at [229, 450] on img at bounding box center [217, 447] width 37 height 37
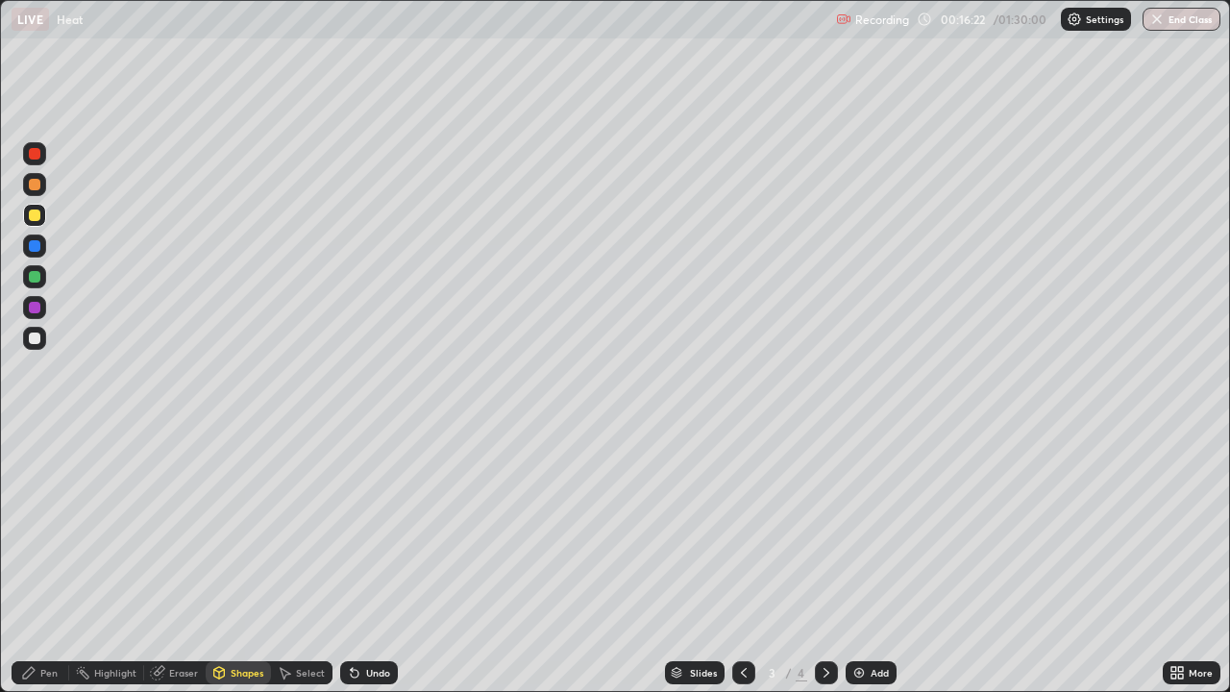
click at [45, 561] on div "Pen" at bounding box center [48, 673] width 17 height 10
